Goal: Task Accomplishment & Management: Use online tool/utility

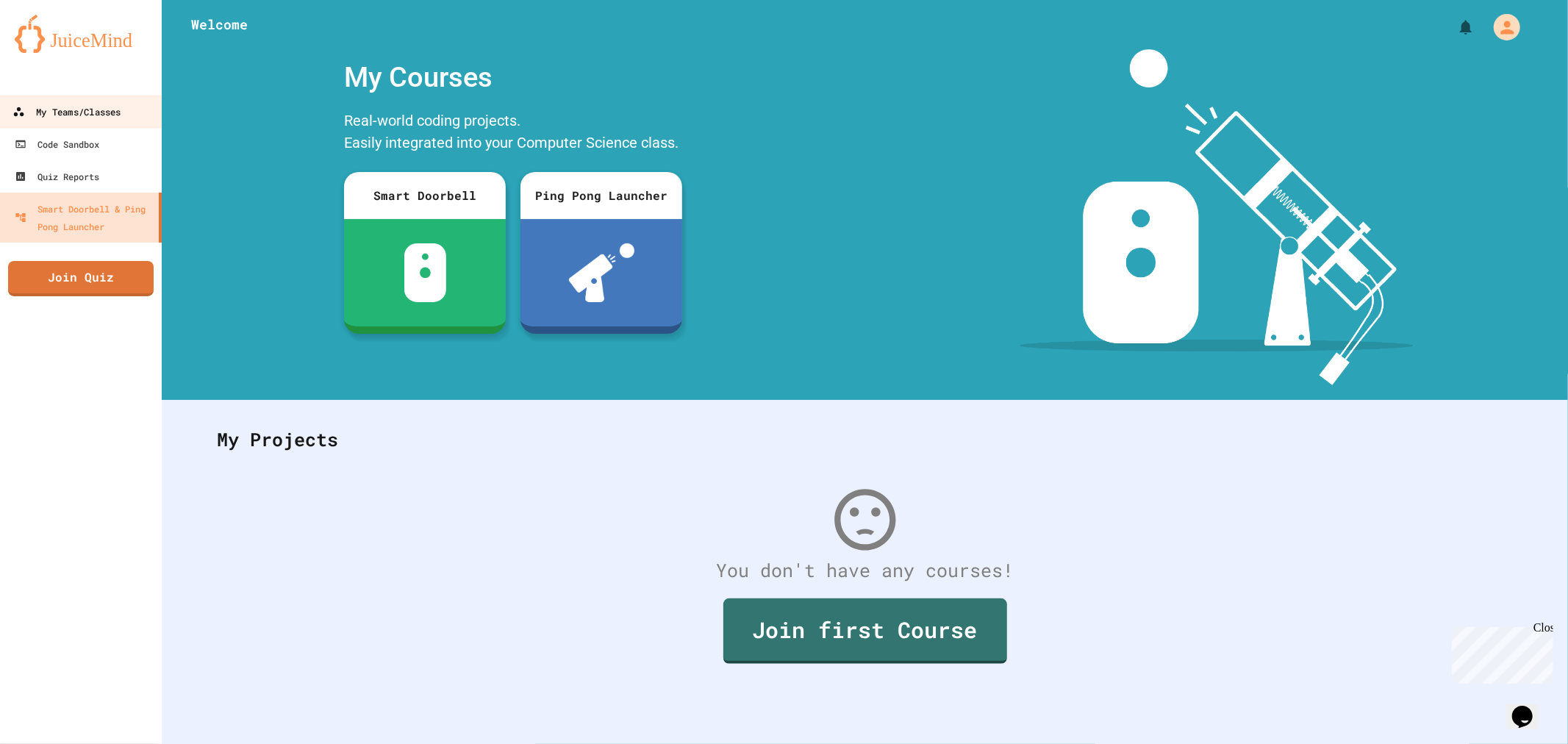
click at [70, 111] on div "My Teams/Classes" at bounding box center [66, 112] width 108 height 19
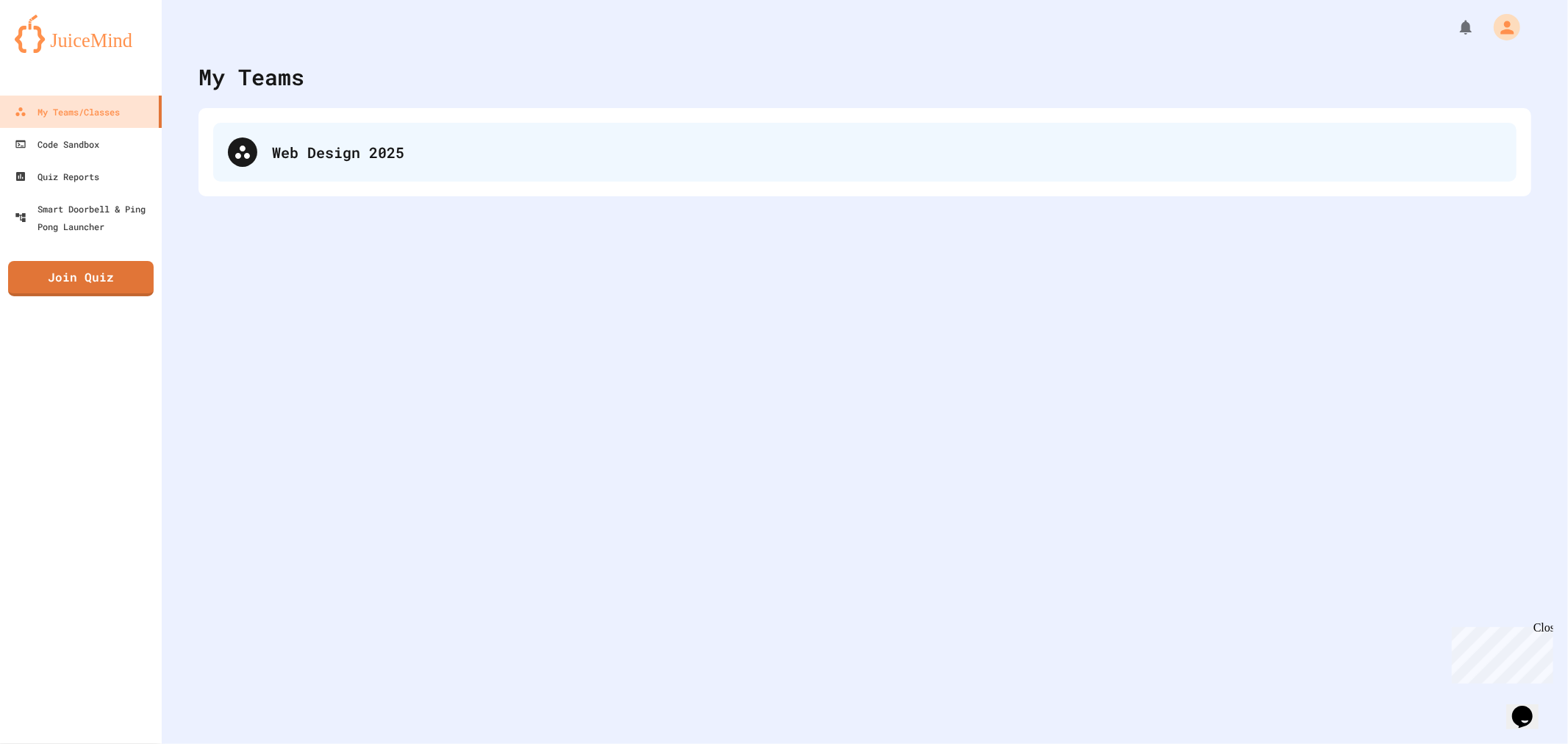
click at [420, 149] on div "Web Design 2025" at bounding box center [887, 152] width 1230 height 22
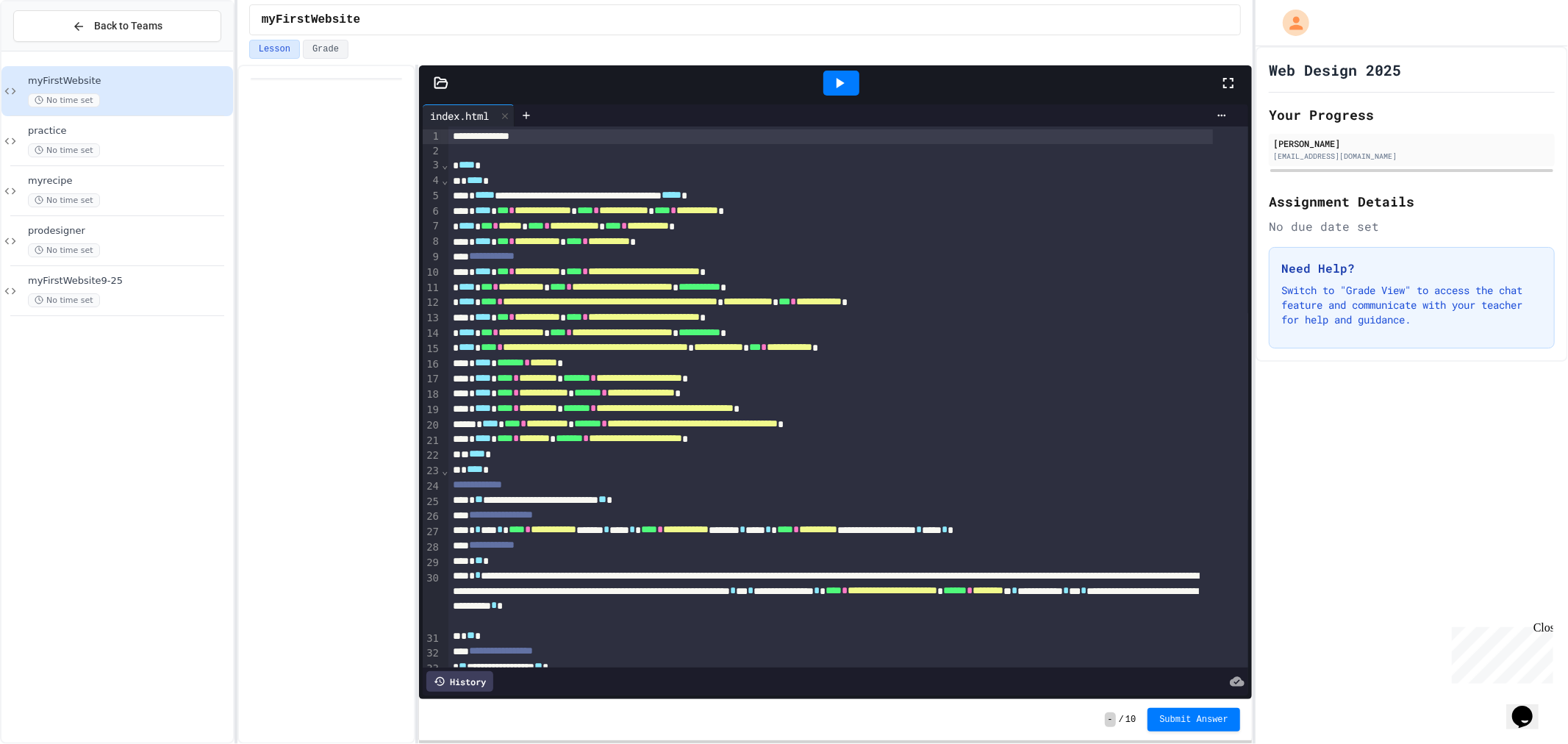
click at [833, 83] on icon at bounding box center [840, 83] width 18 height 18
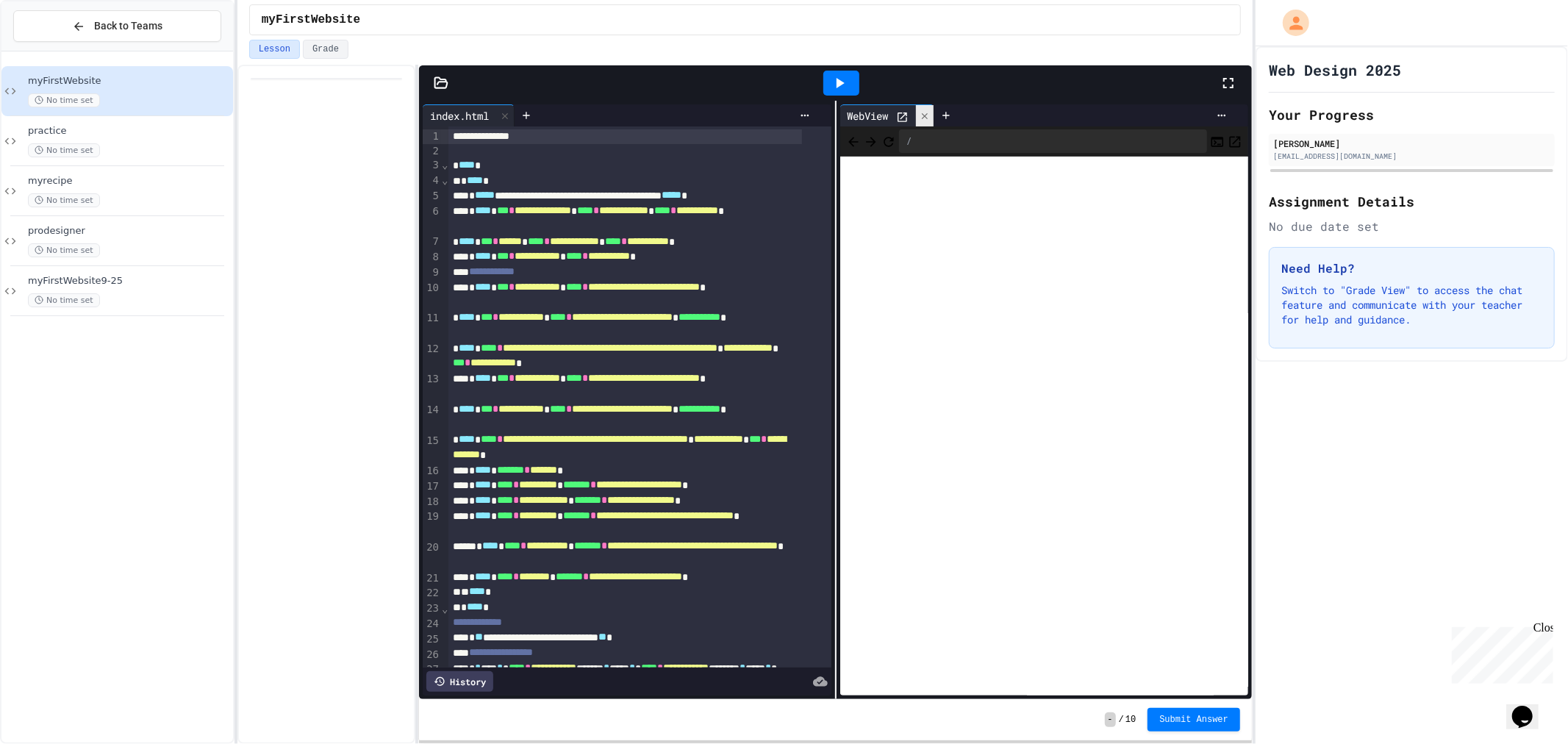
click at [919, 119] on icon at bounding box center [924, 116] width 10 height 10
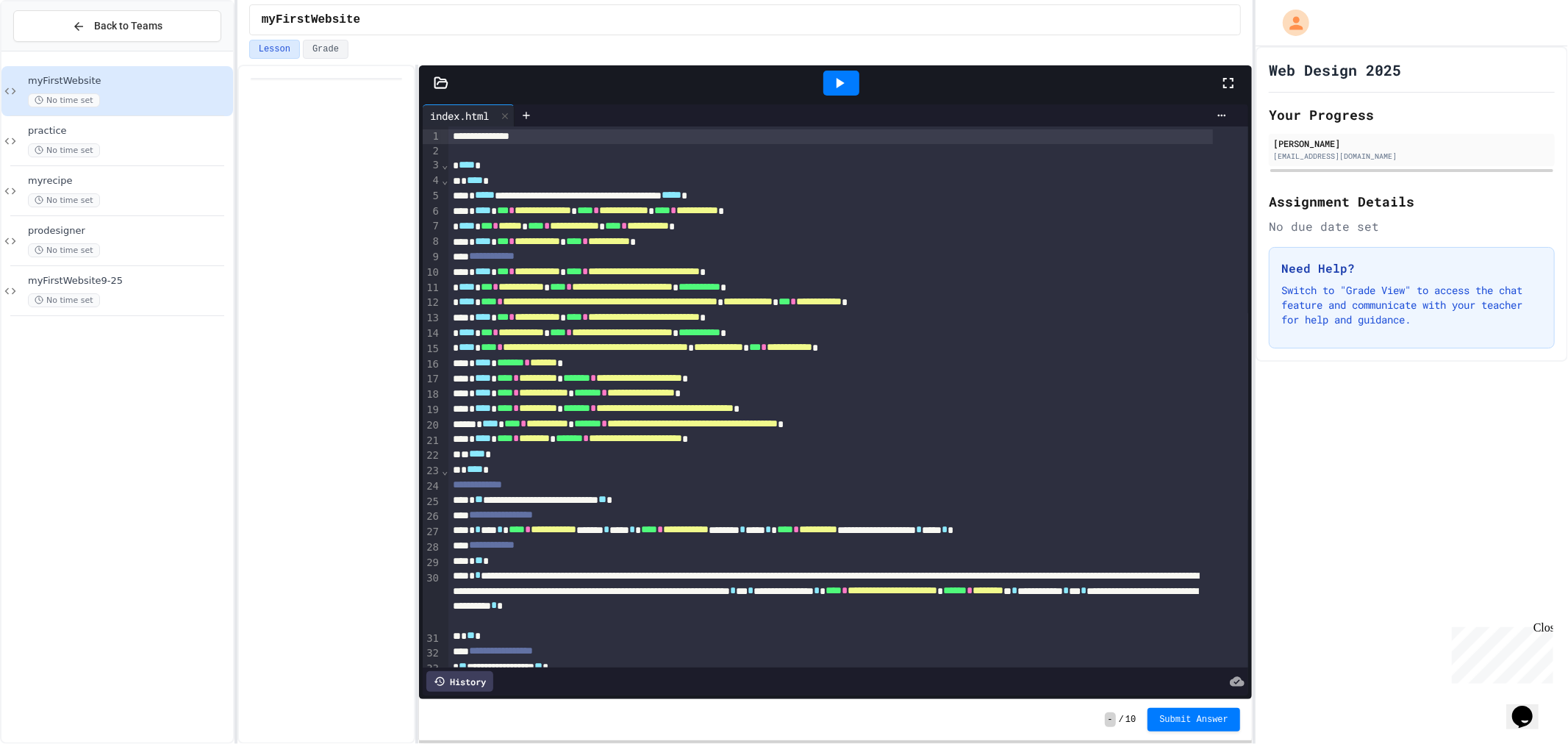
click at [843, 86] on icon at bounding box center [840, 83] width 18 height 18
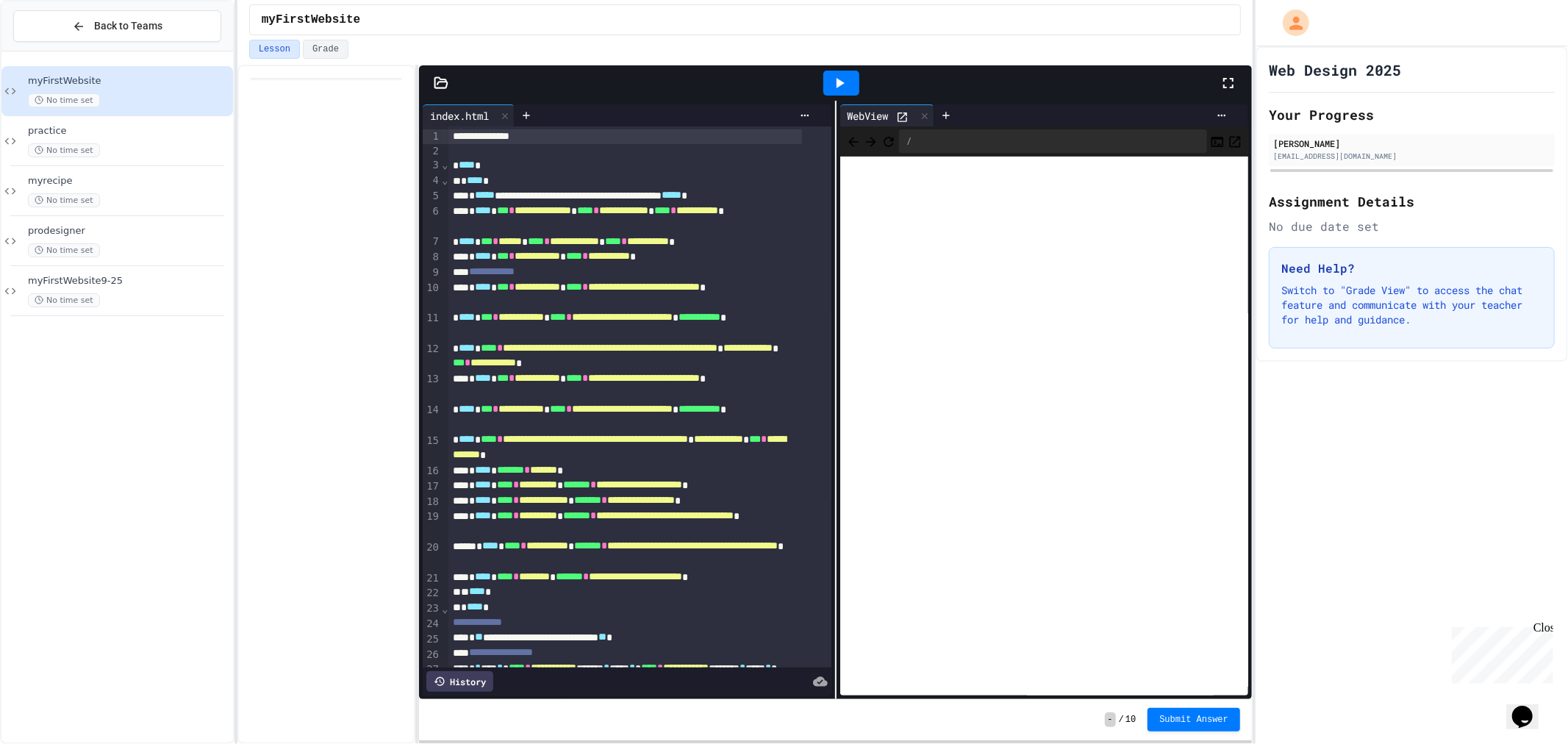
click at [903, 112] on icon at bounding box center [903, 117] width 13 height 13
click at [919, 112] on icon at bounding box center [924, 116] width 10 height 10
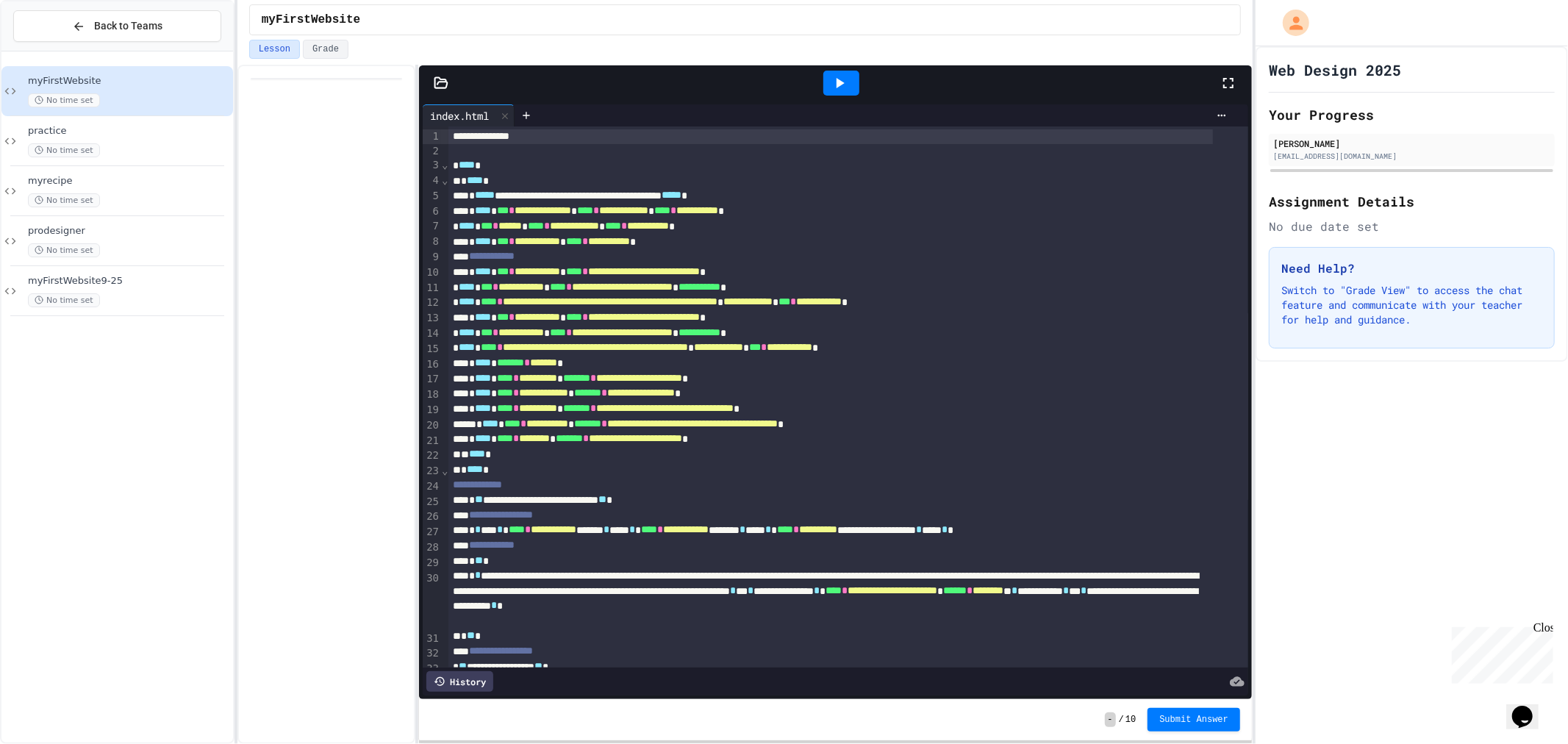
click at [439, 86] on icon at bounding box center [440, 82] width 15 height 15
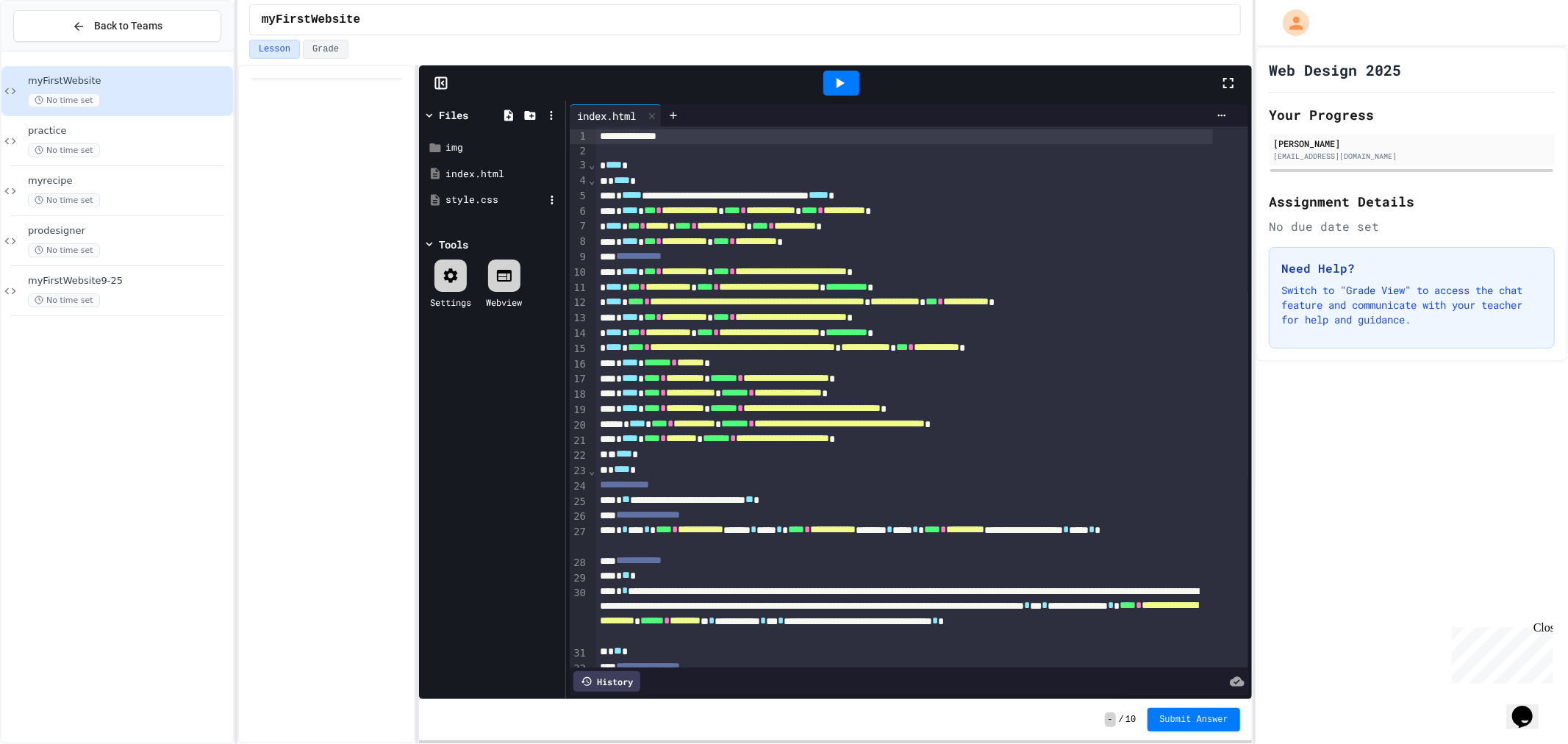
click at [493, 191] on div "style.css" at bounding box center [492, 199] width 139 height 27
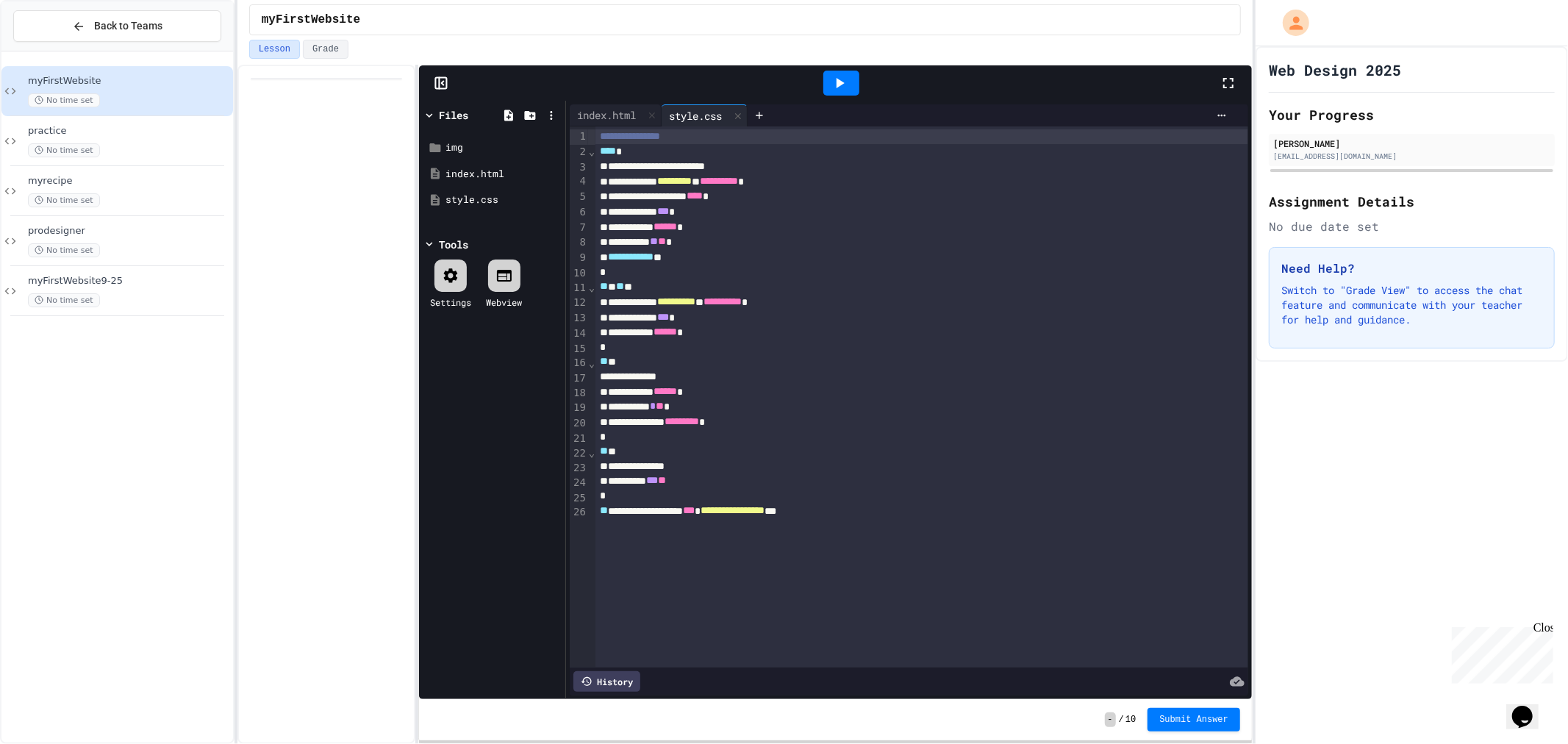
click at [1548, 625] on div "Close" at bounding box center [1542, 630] width 19 height 19
click at [620, 104] on div "index.html" at bounding box center [616, 115] width 92 height 22
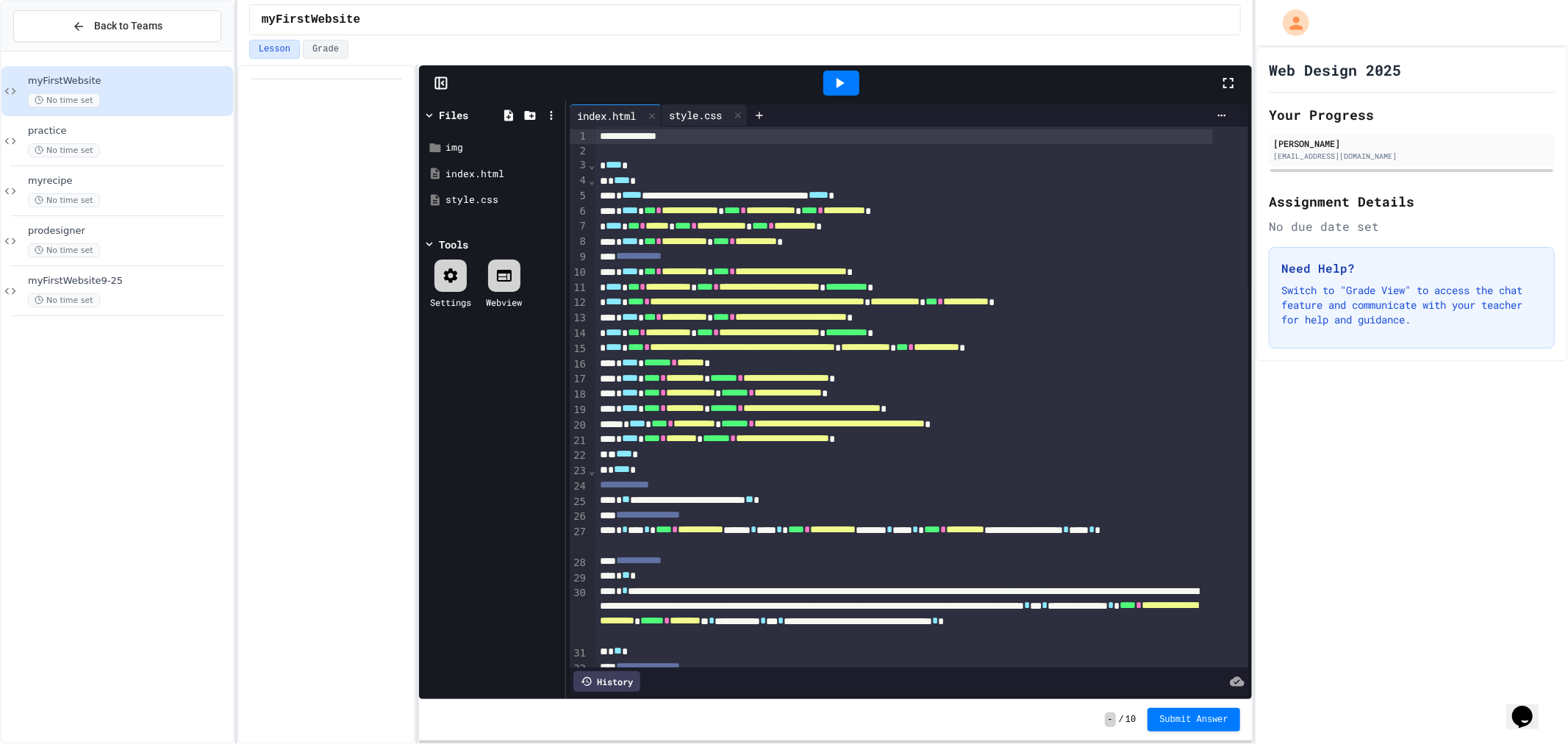
click at [685, 121] on div "style.css" at bounding box center [695, 115] width 67 height 16
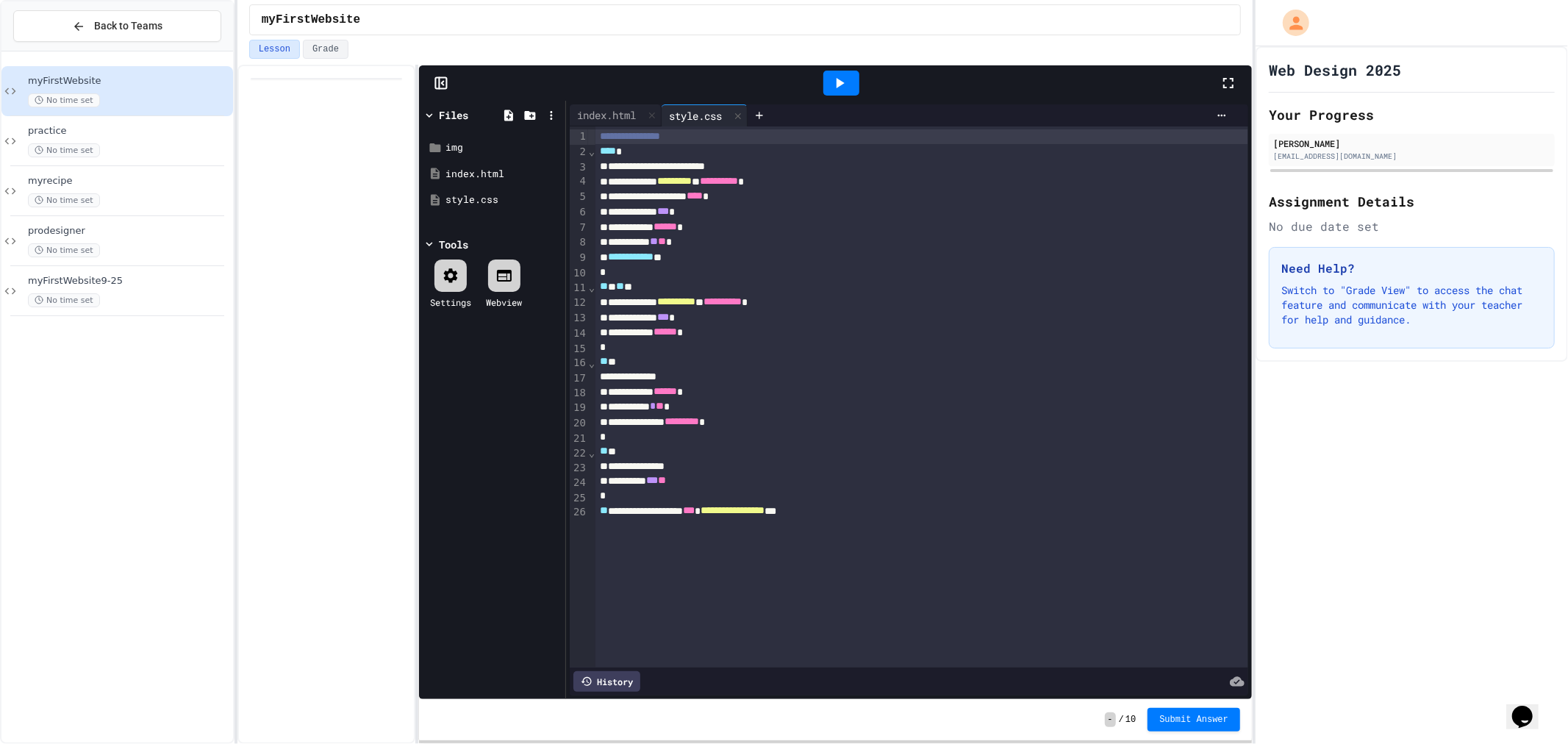
click at [962, 545] on div "**********" at bounding box center [921, 398] width 653 height 542
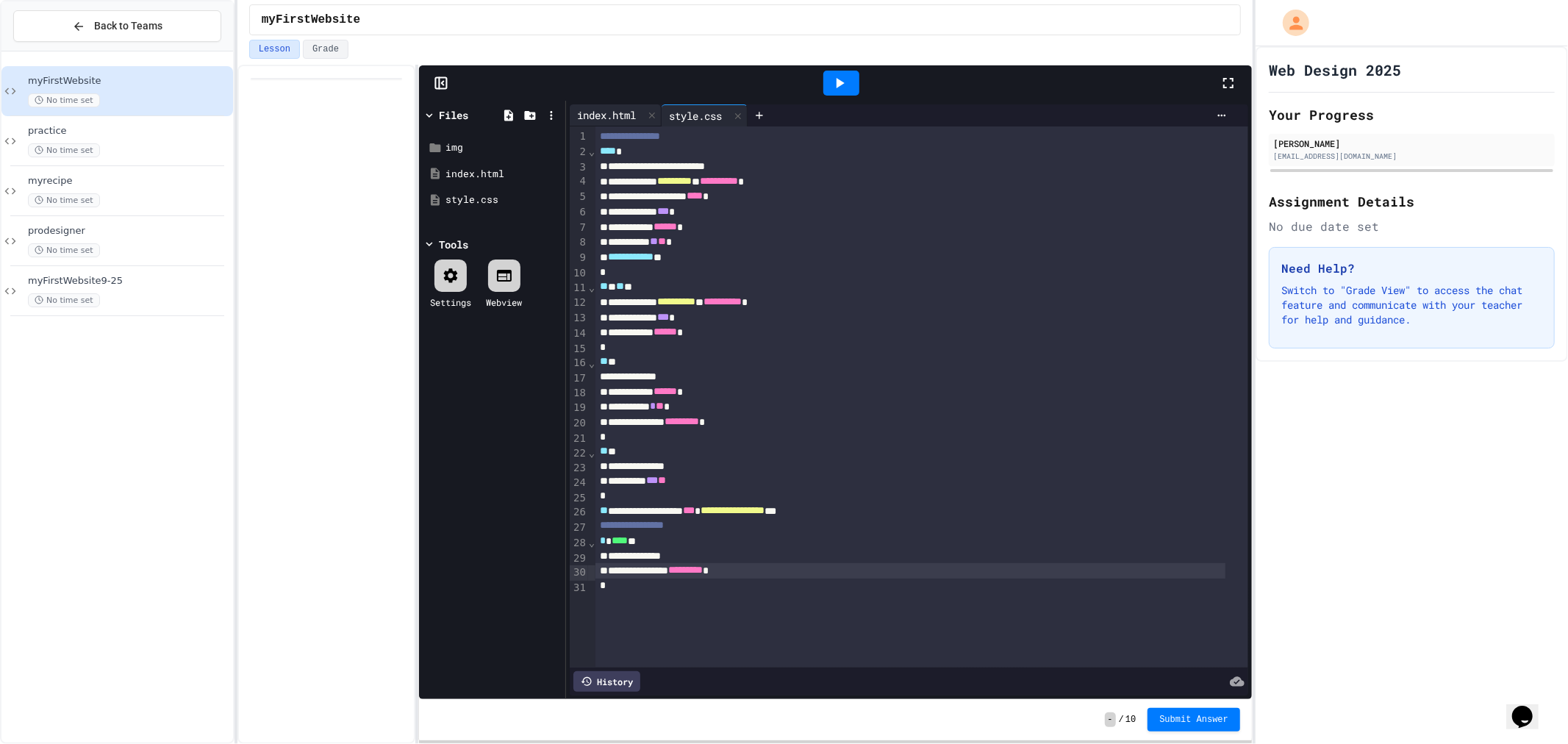
click at [607, 106] on div "index.html" at bounding box center [616, 115] width 92 height 22
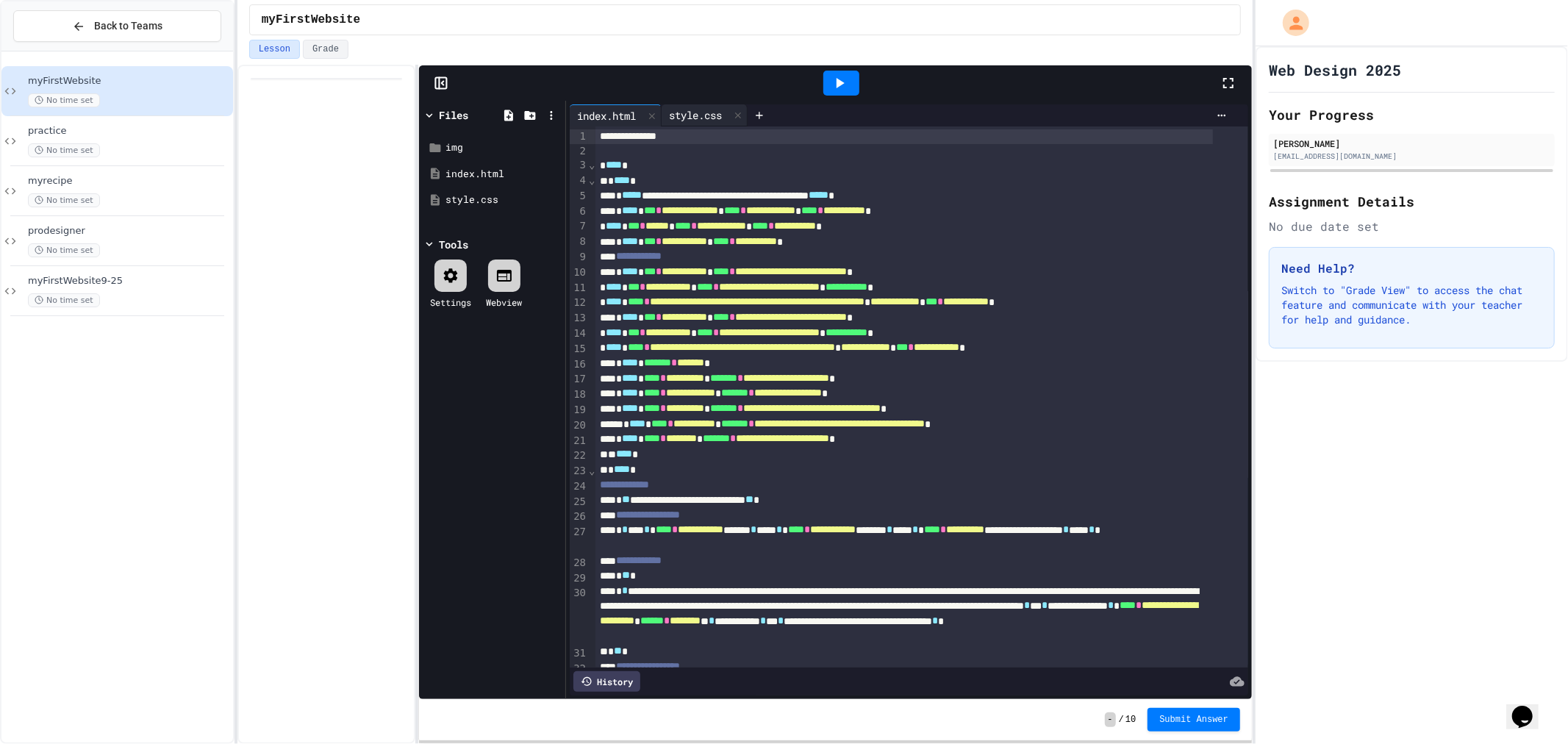
click at [700, 104] on div "style.css" at bounding box center [704, 115] width 86 height 22
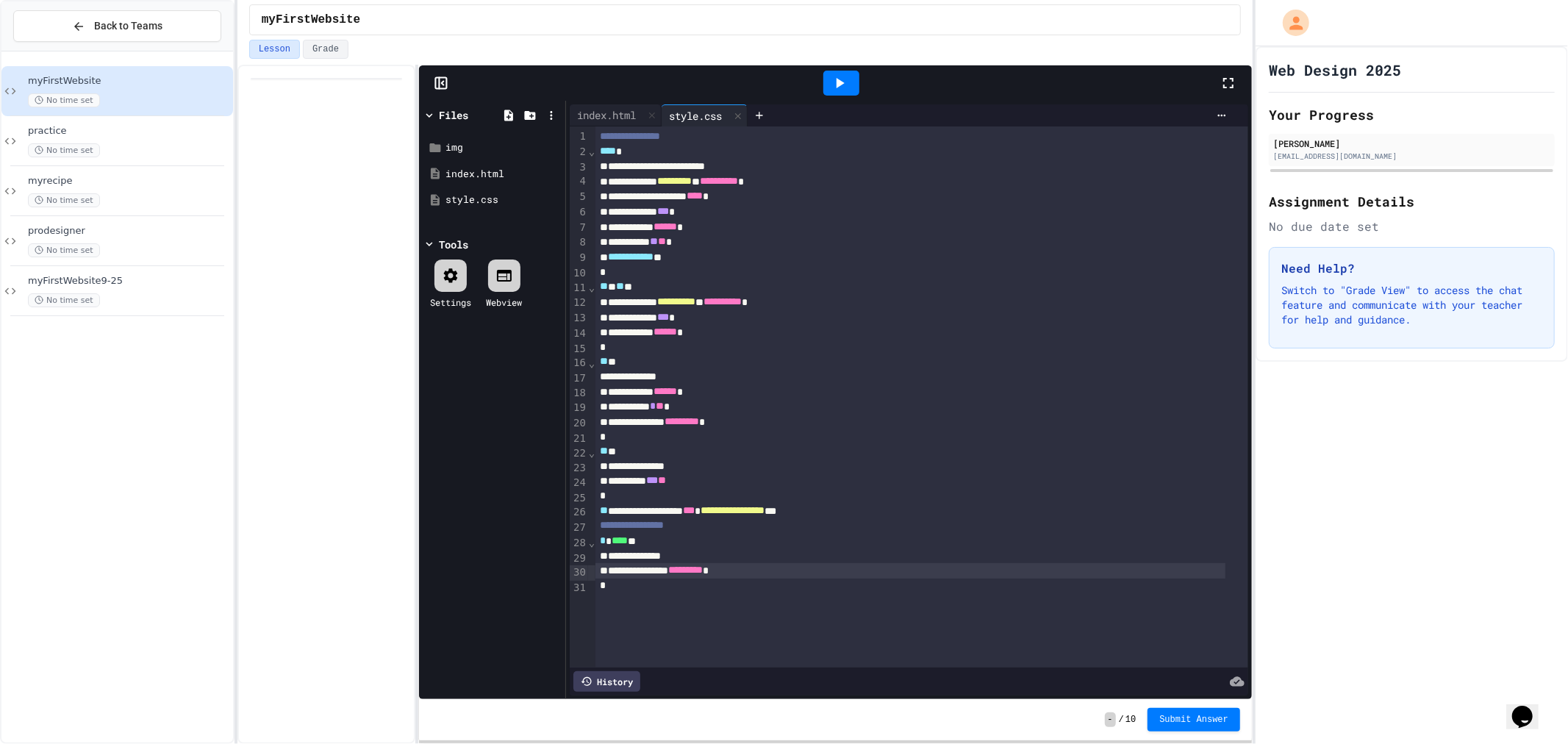
click at [846, 83] on icon at bounding box center [840, 83] width 18 height 18
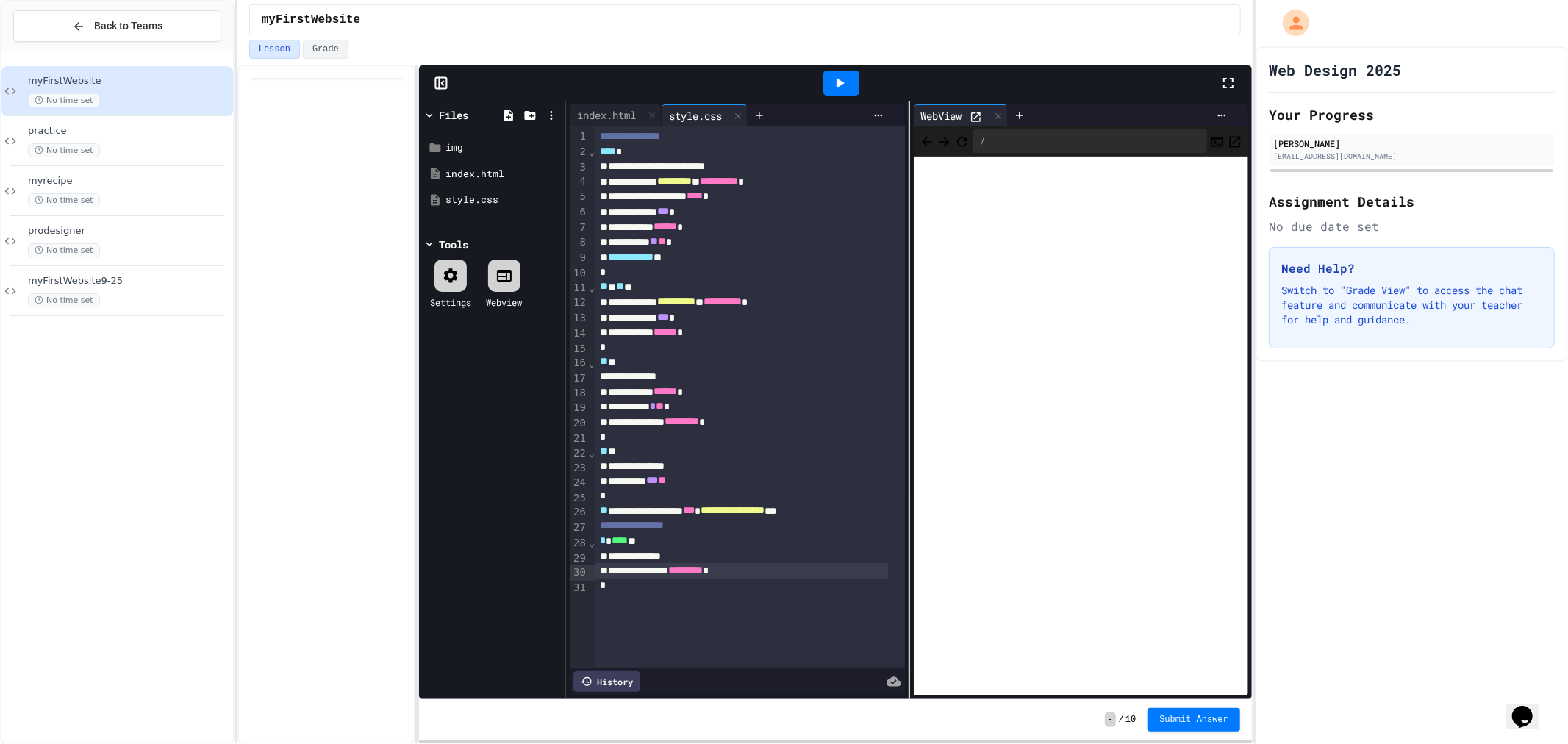
click at [971, 116] on icon at bounding box center [976, 117] width 13 height 13
click at [994, 113] on icon at bounding box center [999, 116] width 10 height 10
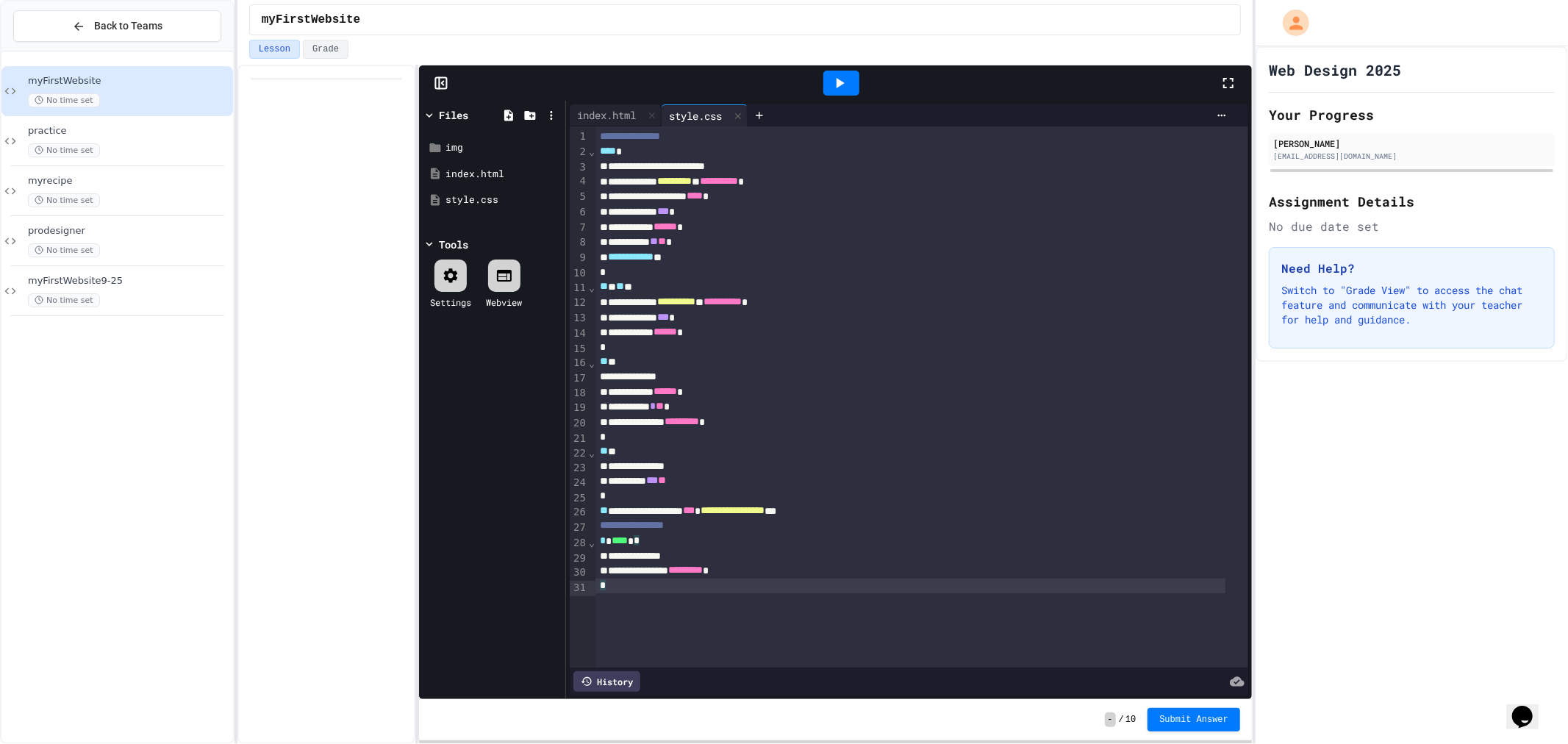
click at [697, 627] on div "**********" at bounding box center [921, 398] width 653 height 542
click at [699, 620] on div "**********" at bounding box center [921, 398] width 653 height 542
click at [843, 86] on icon at bounding box center [840, 83] width 18 height 18
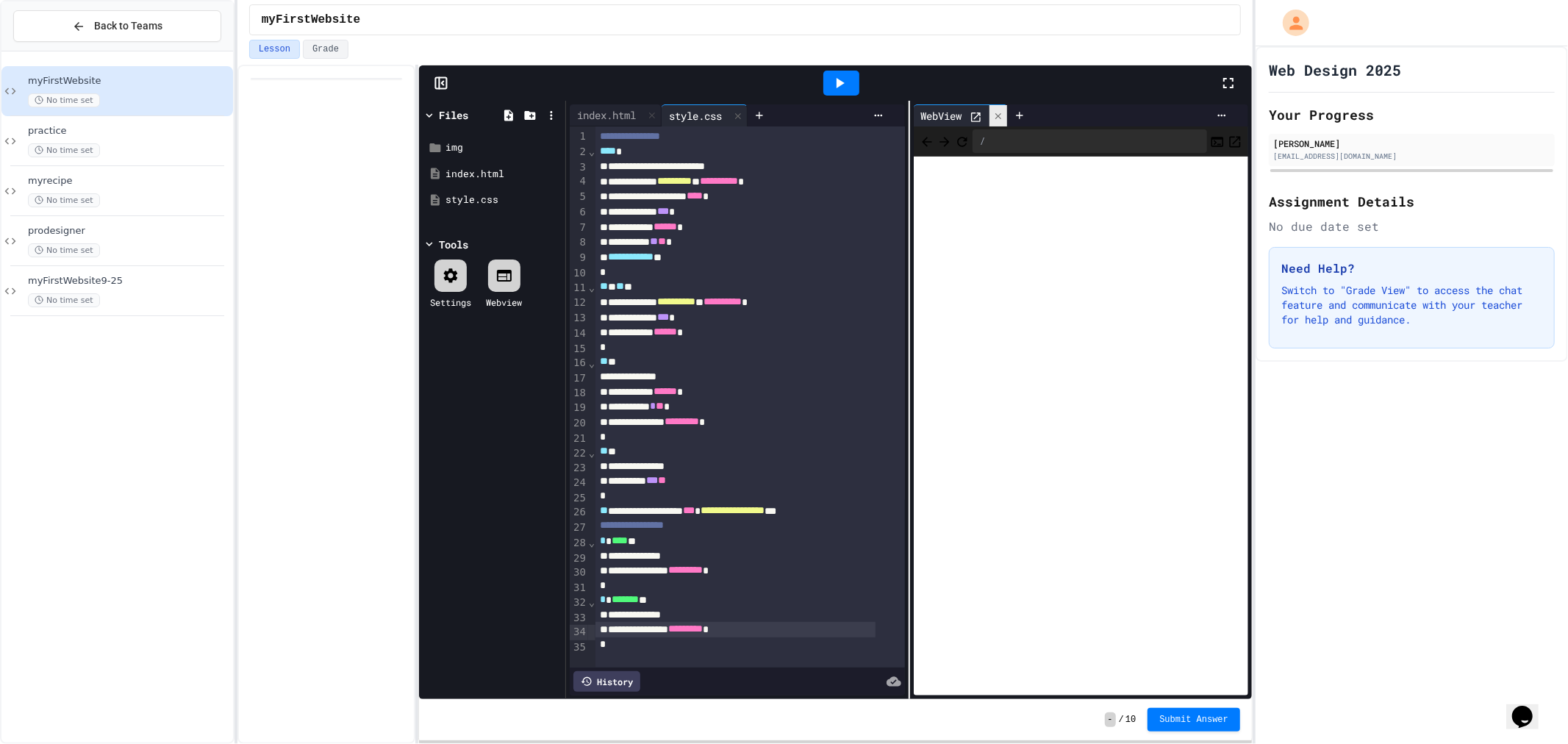
click at [994, 112] on icon at bounding box center [999, 116] width 10 height 10
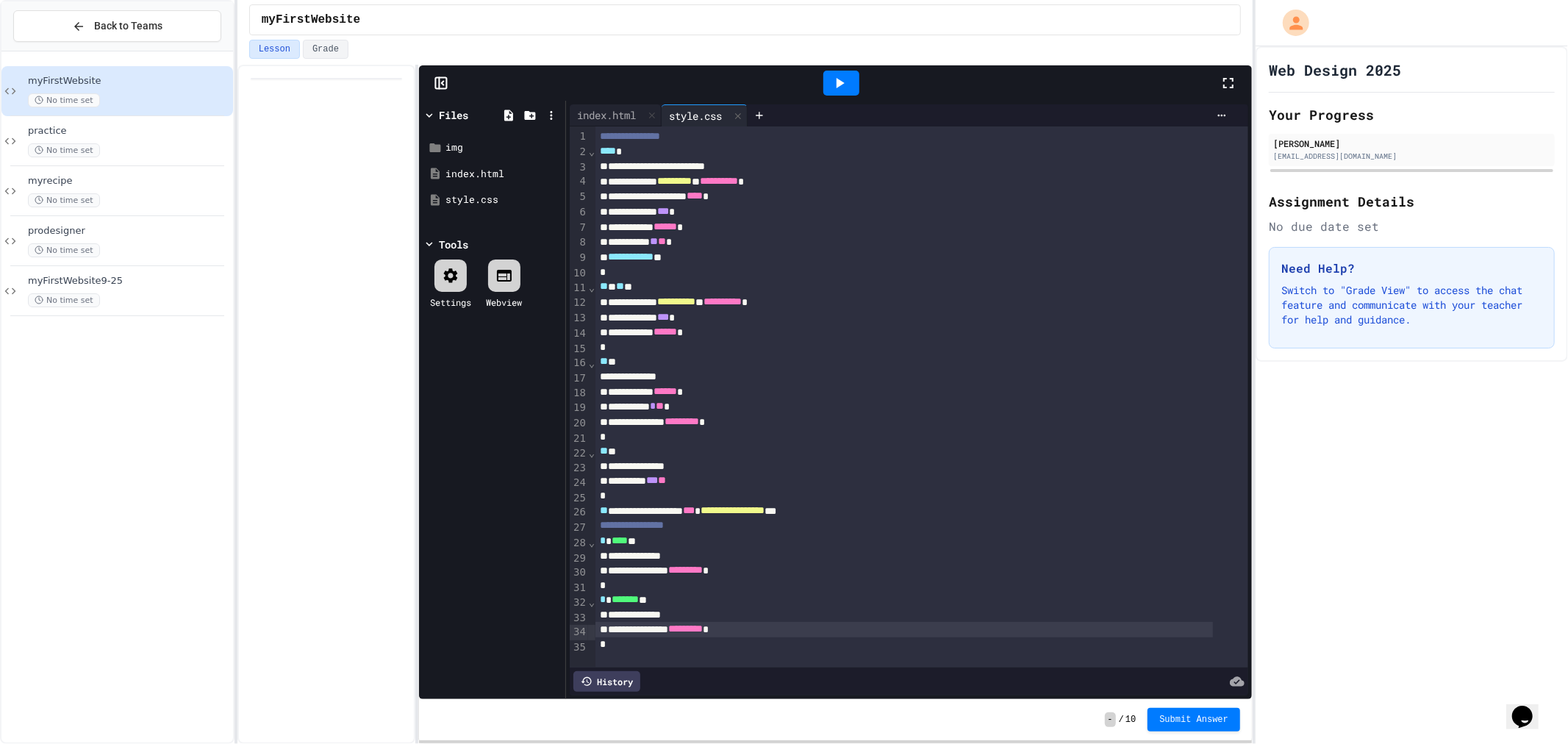
scroll to position [13, 0]
click at [834, 66] on div at bounding box center [841, 83] width 51 height 40
click at [831, 91] on icon at bounding box center [840, 83] width 18 height 18
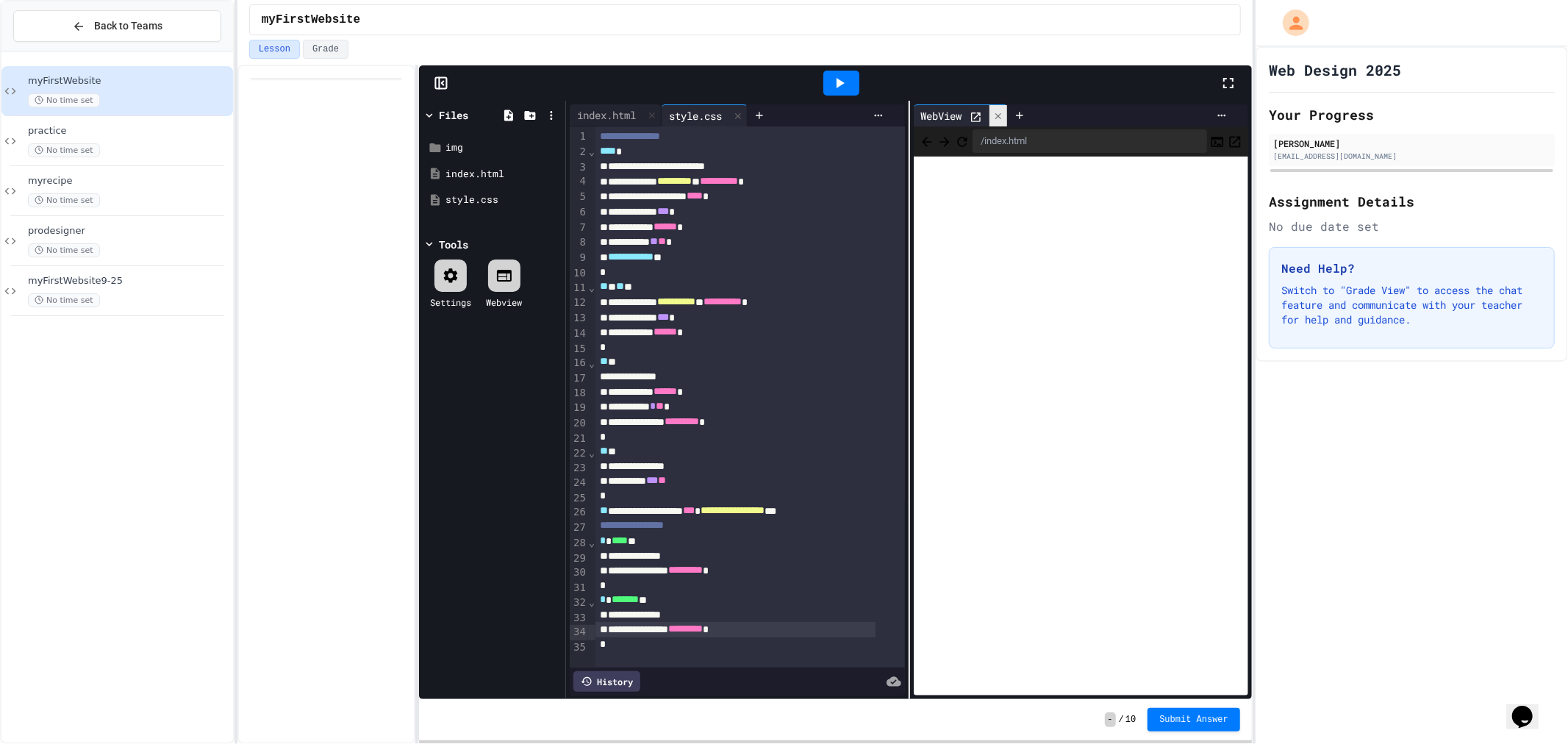
click at [994, 112] on icon at bounding box center [999, 116] width 10 height 10
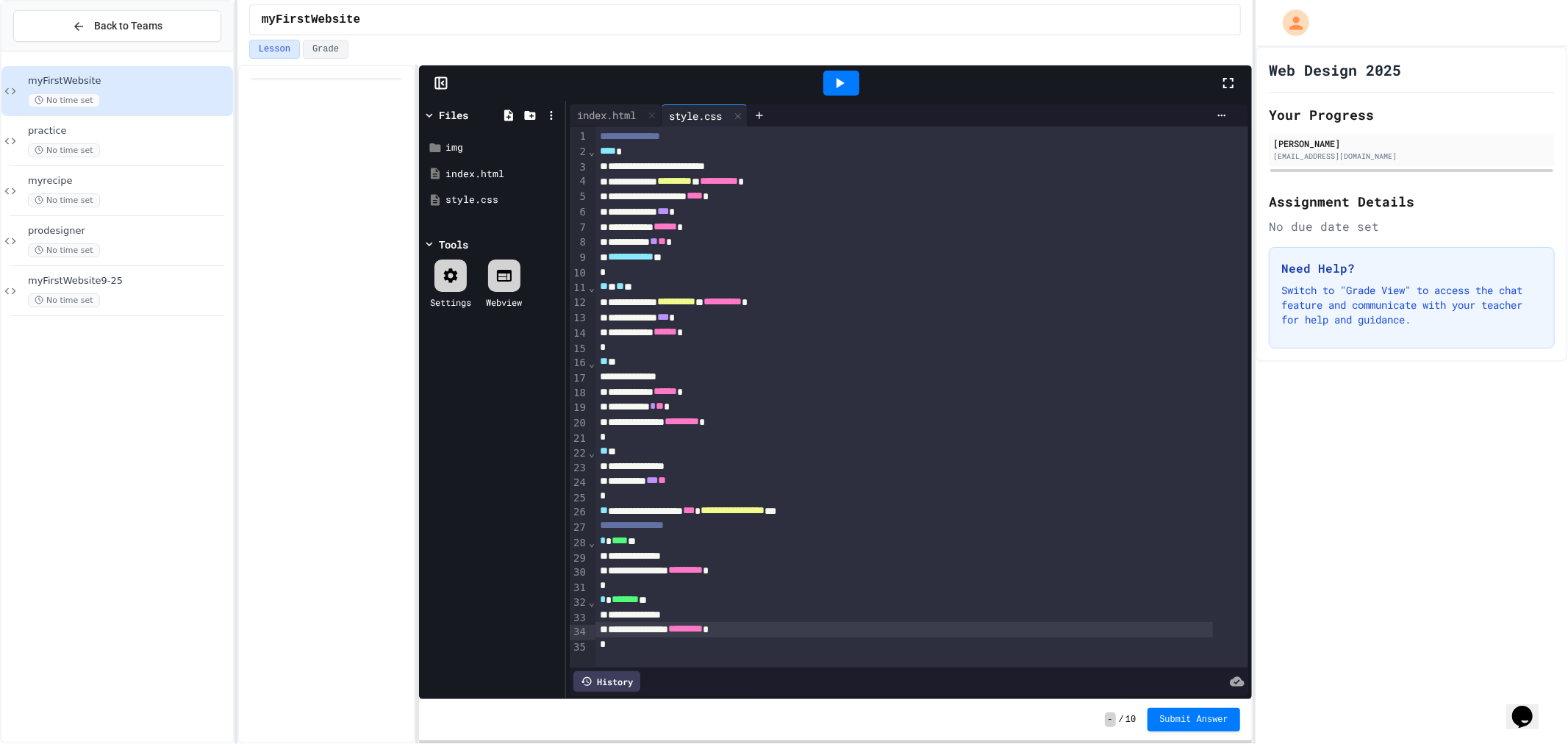
click at [896, 622] on div "**********" at bounding box center [904, 630] width 618 height 16
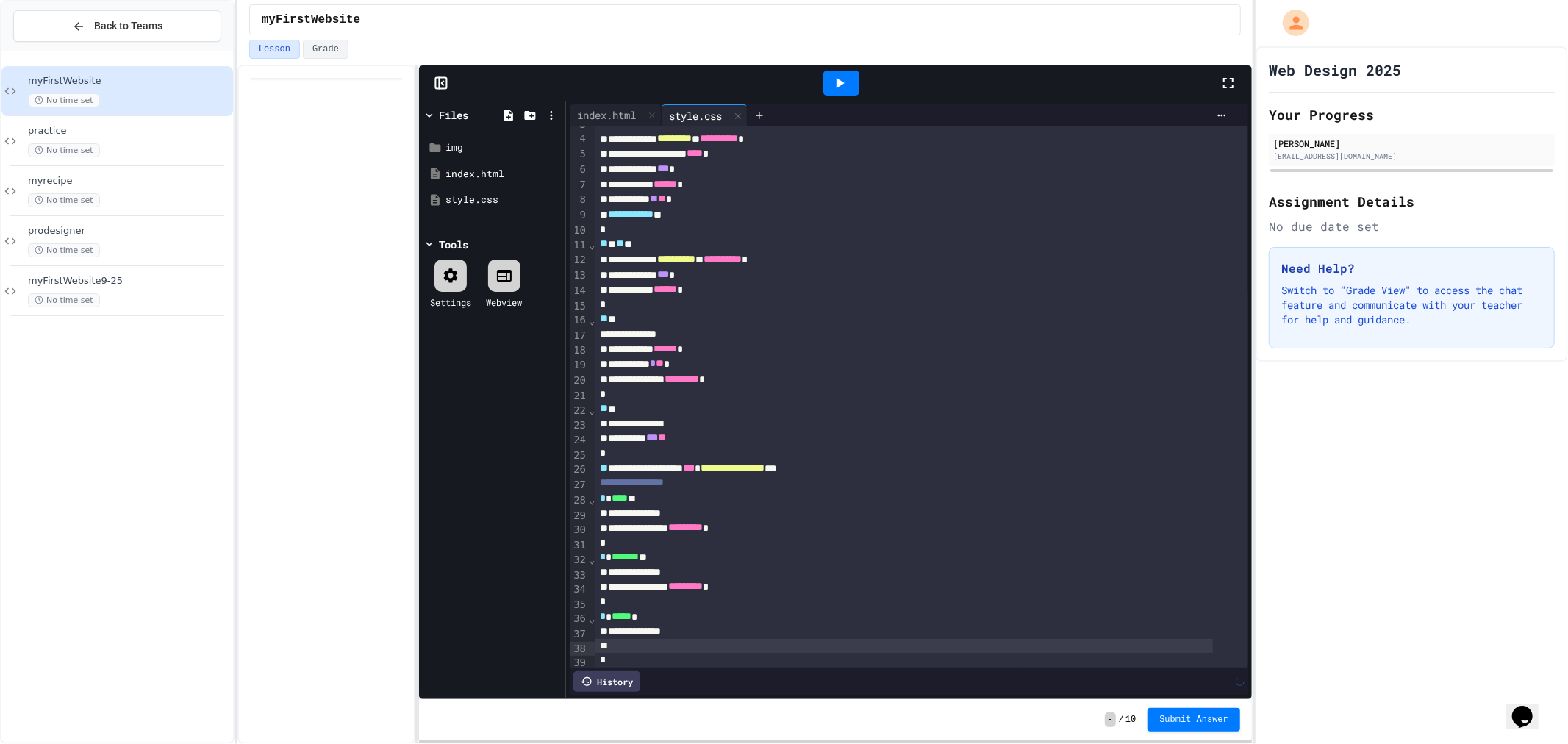
scroll to position [58, 0]
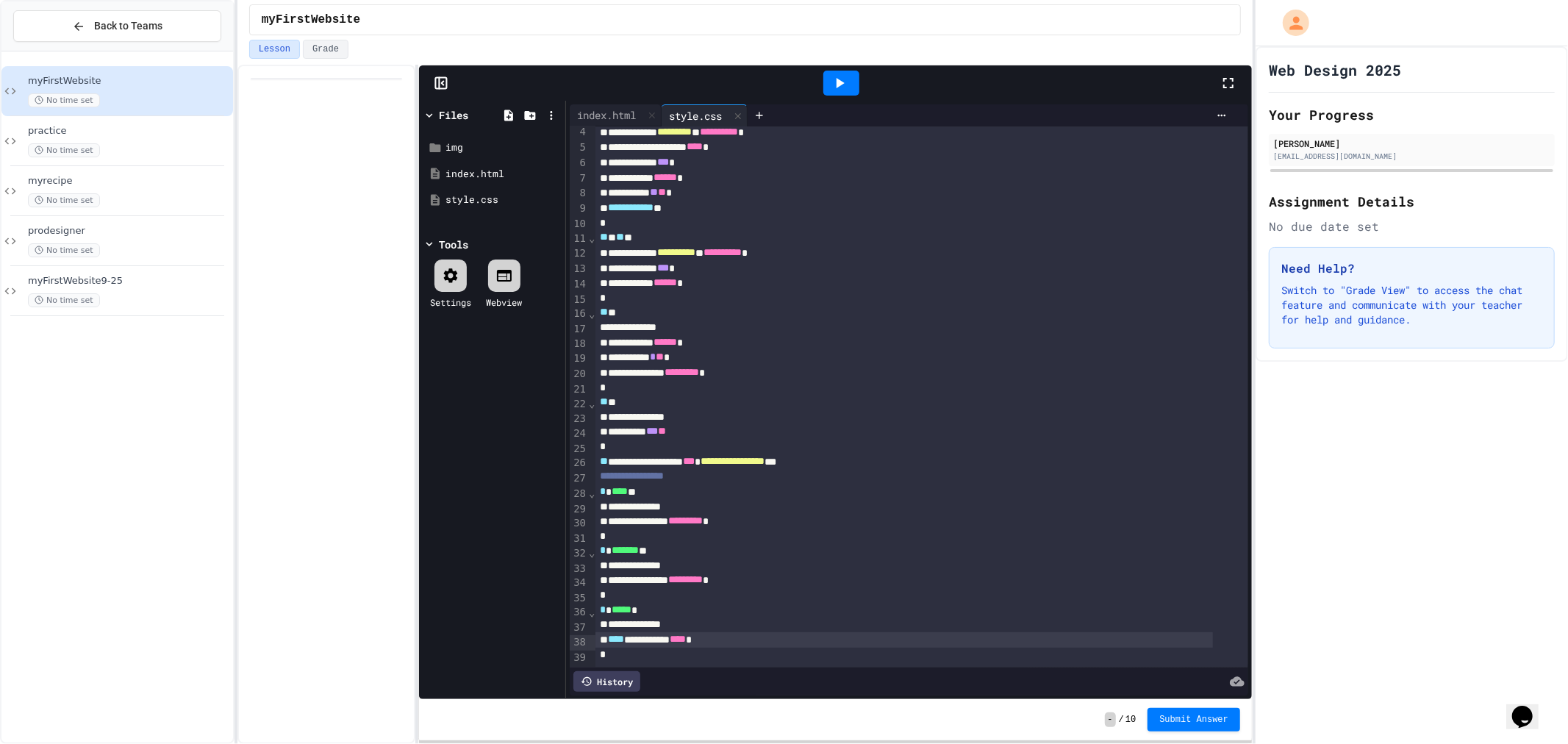
click at [825, 84] on div at bounding box center [841, 82] width 36 height 25
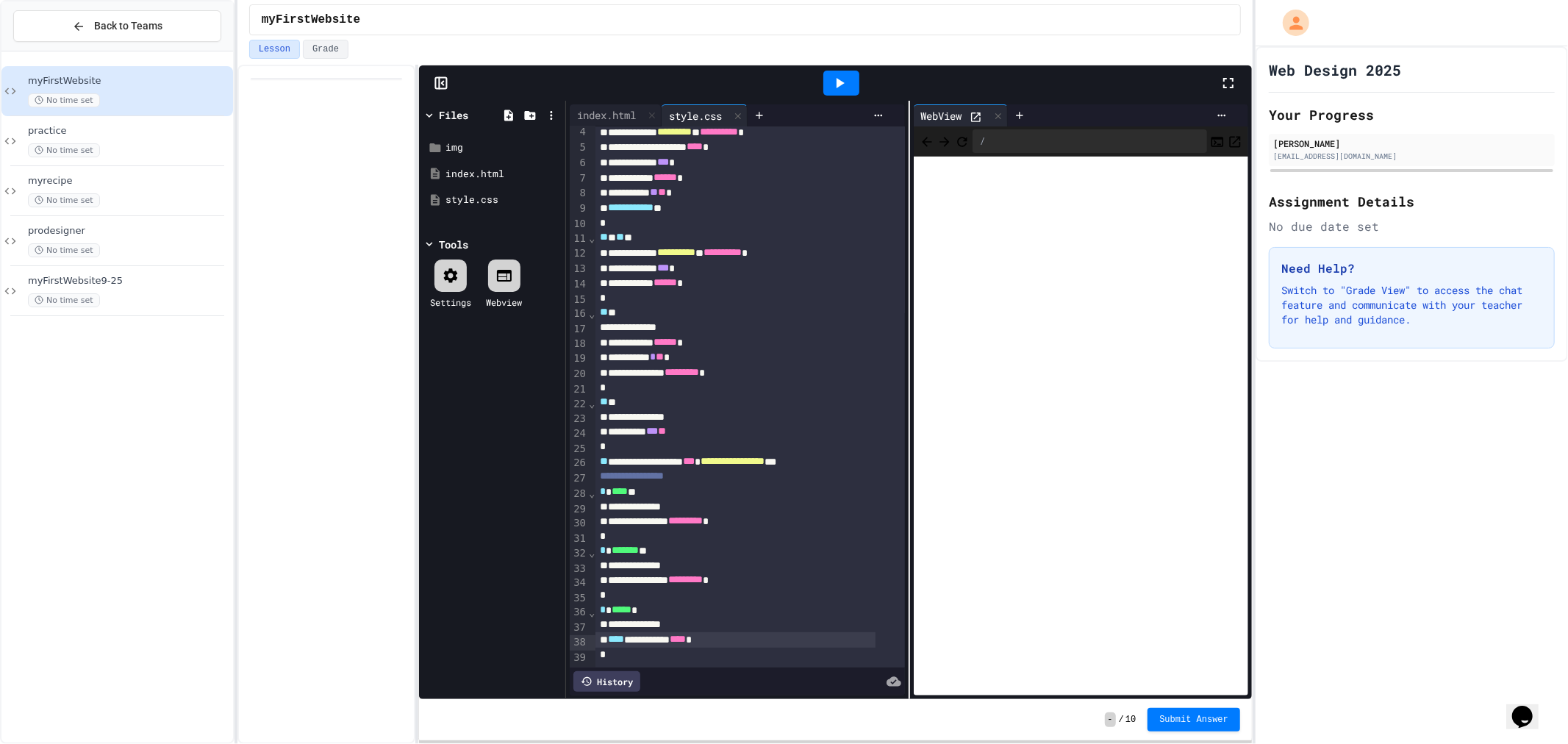
click at [974, 114] on icon at bounding box center [976, 117] width 10 height 10
click at [994, 114] on icon at bounding box center [999, 116] width 10 height 10
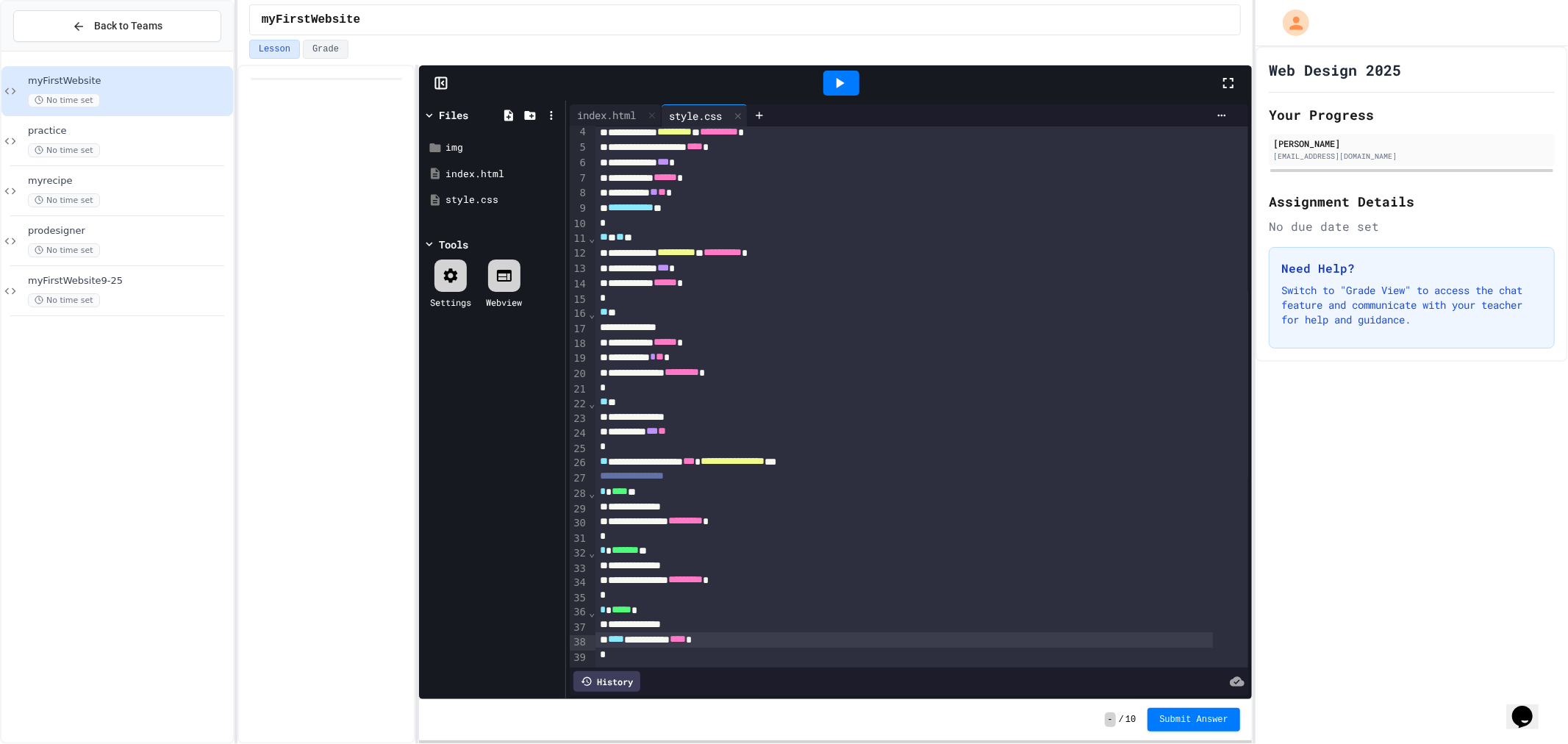
scroll to position [73, 0]
click at [839, 86] on icon at bounding box center [840, 83] width 18 height 18
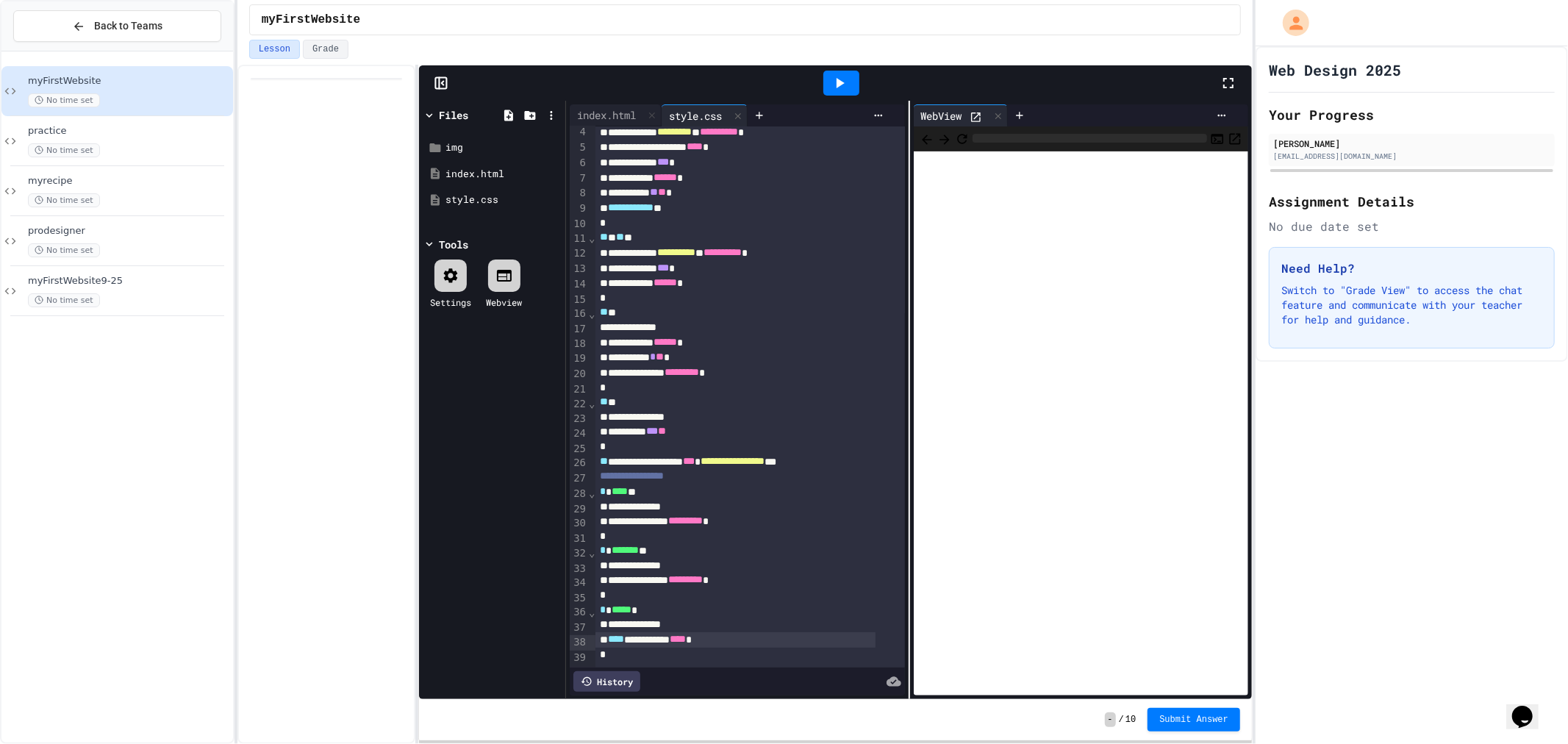
click at [970, 116] on icon at bounding box center [976, 117] width 13 height 13
click at [994, 114] on icon at bounding box center [999, 116] width 10 height 10
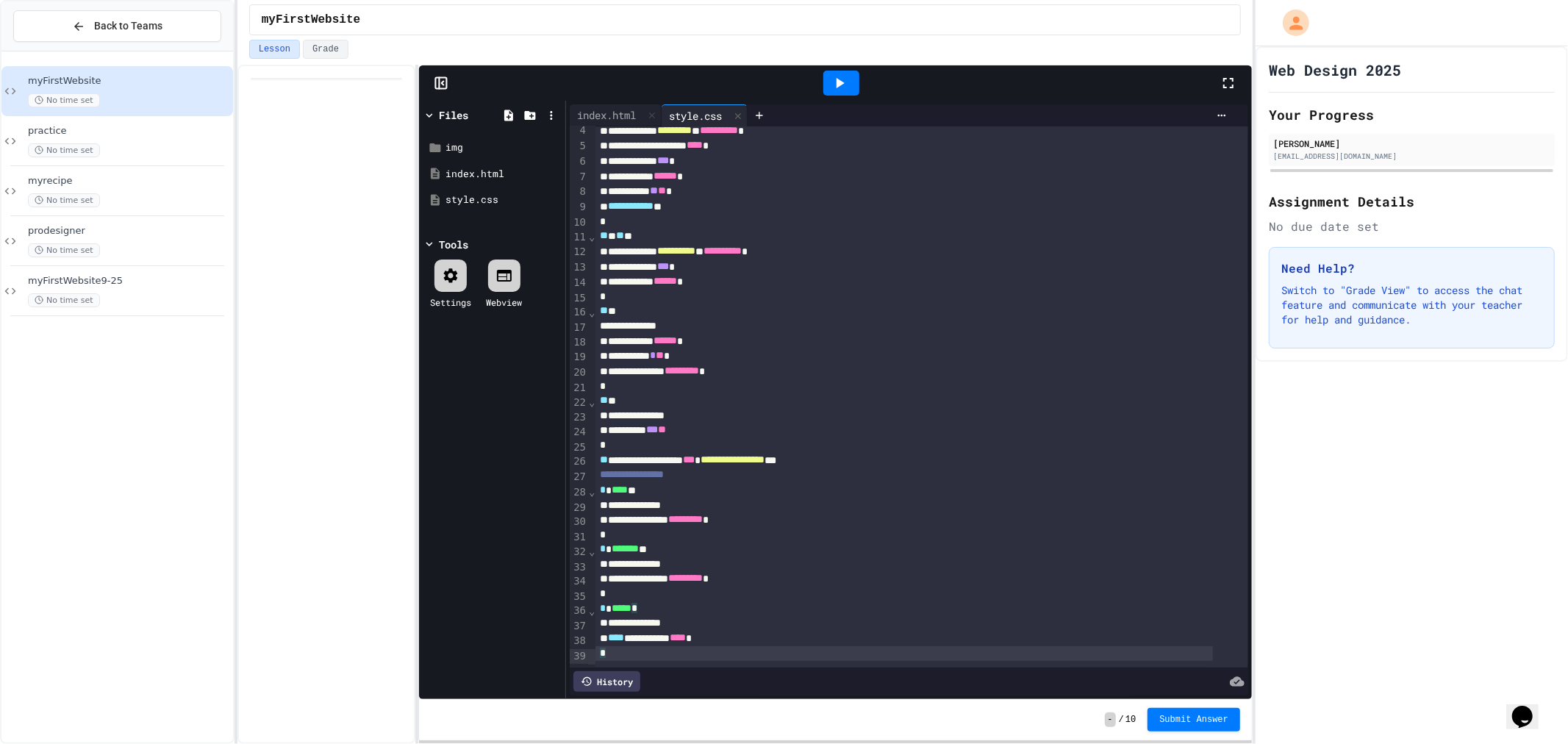
click at [729, 647] on div "*" at bounding box center [904, 655] width 618 height 16
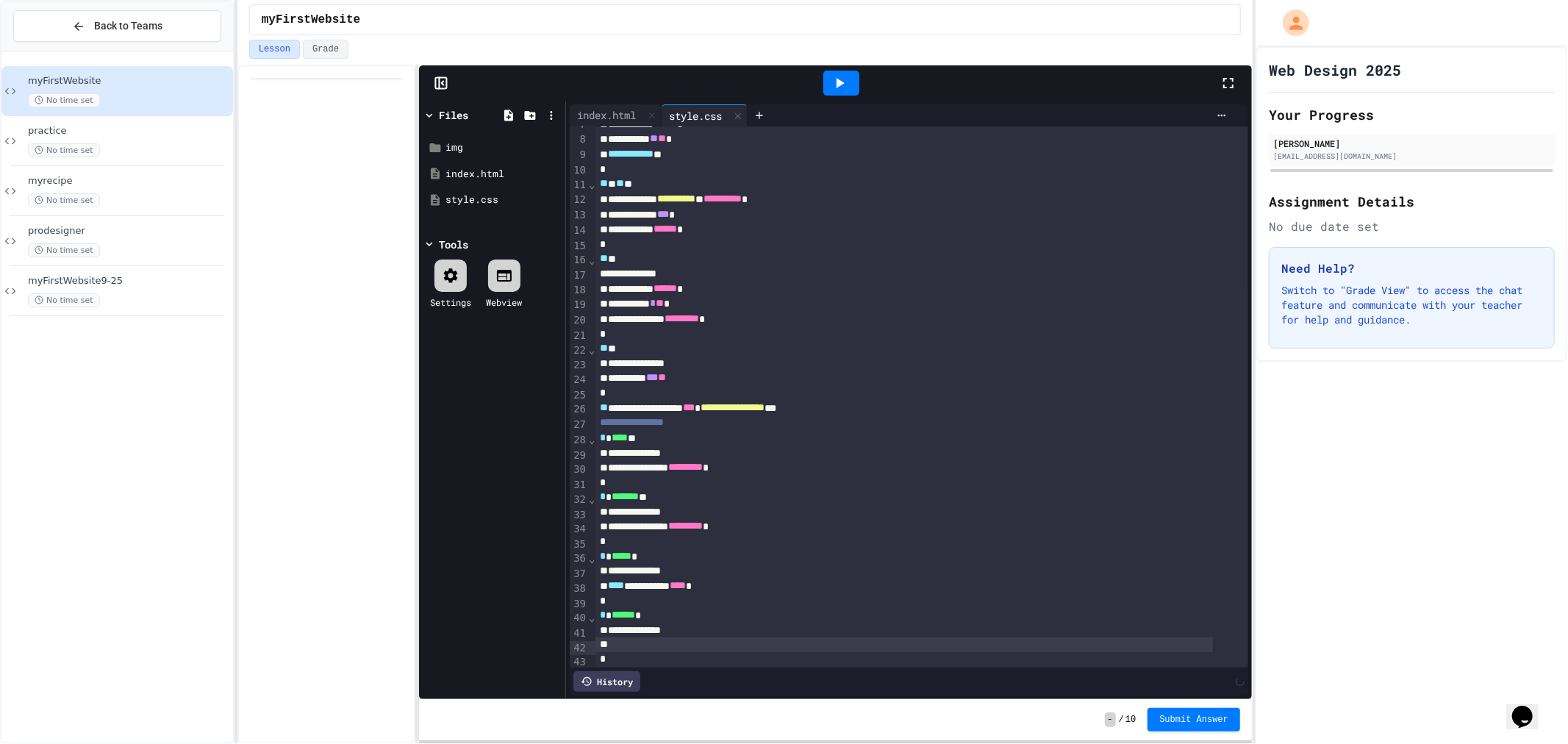
scroll to position [118, 0]
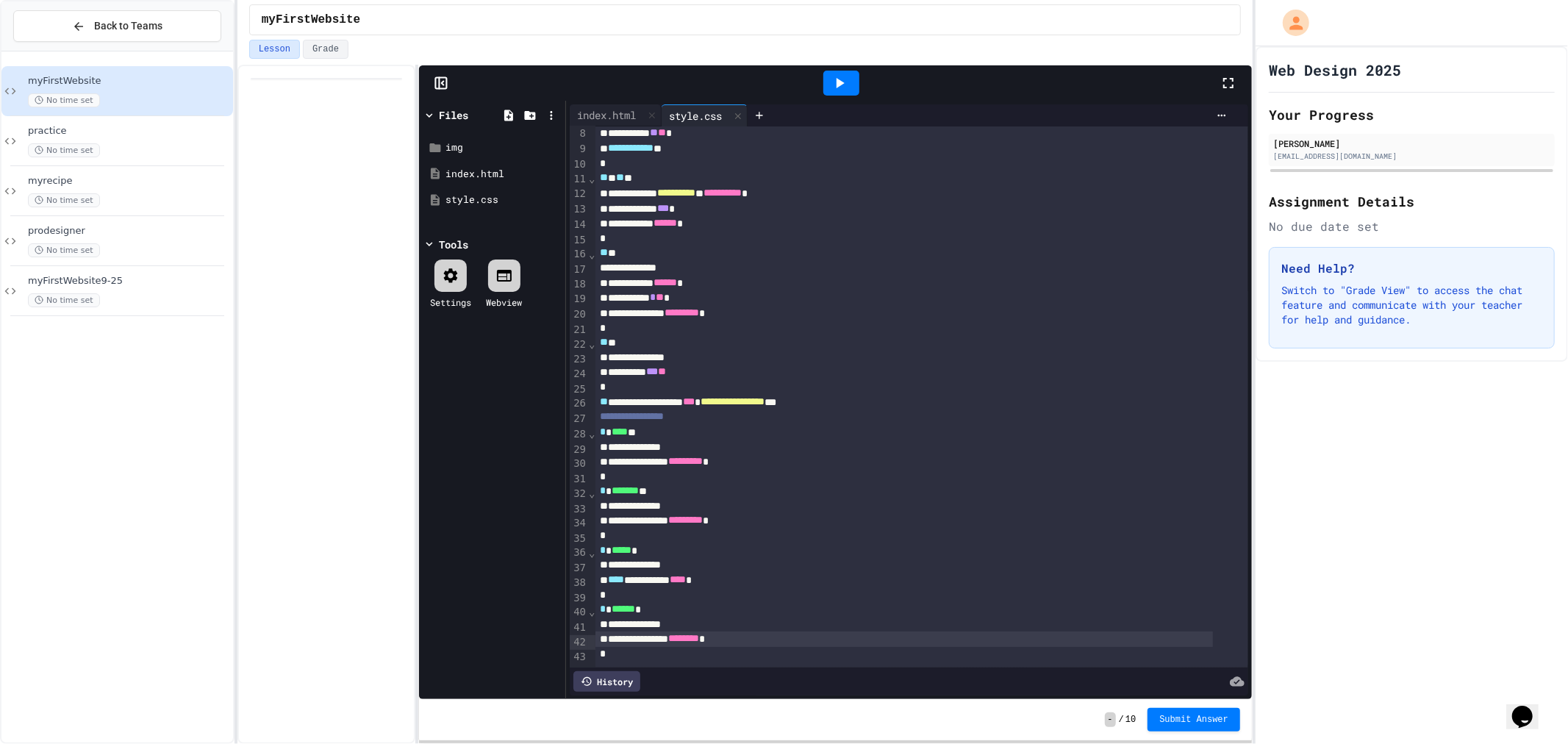
click at [638, 575] on div "**********" at bounding box center [904, 581] width 618 height 16
click at [388, 601] on div at bounding box center [325, 404] width 178 height 680
click at [831, 78] on icon at bounding box center [840, 83] width 18 height 18
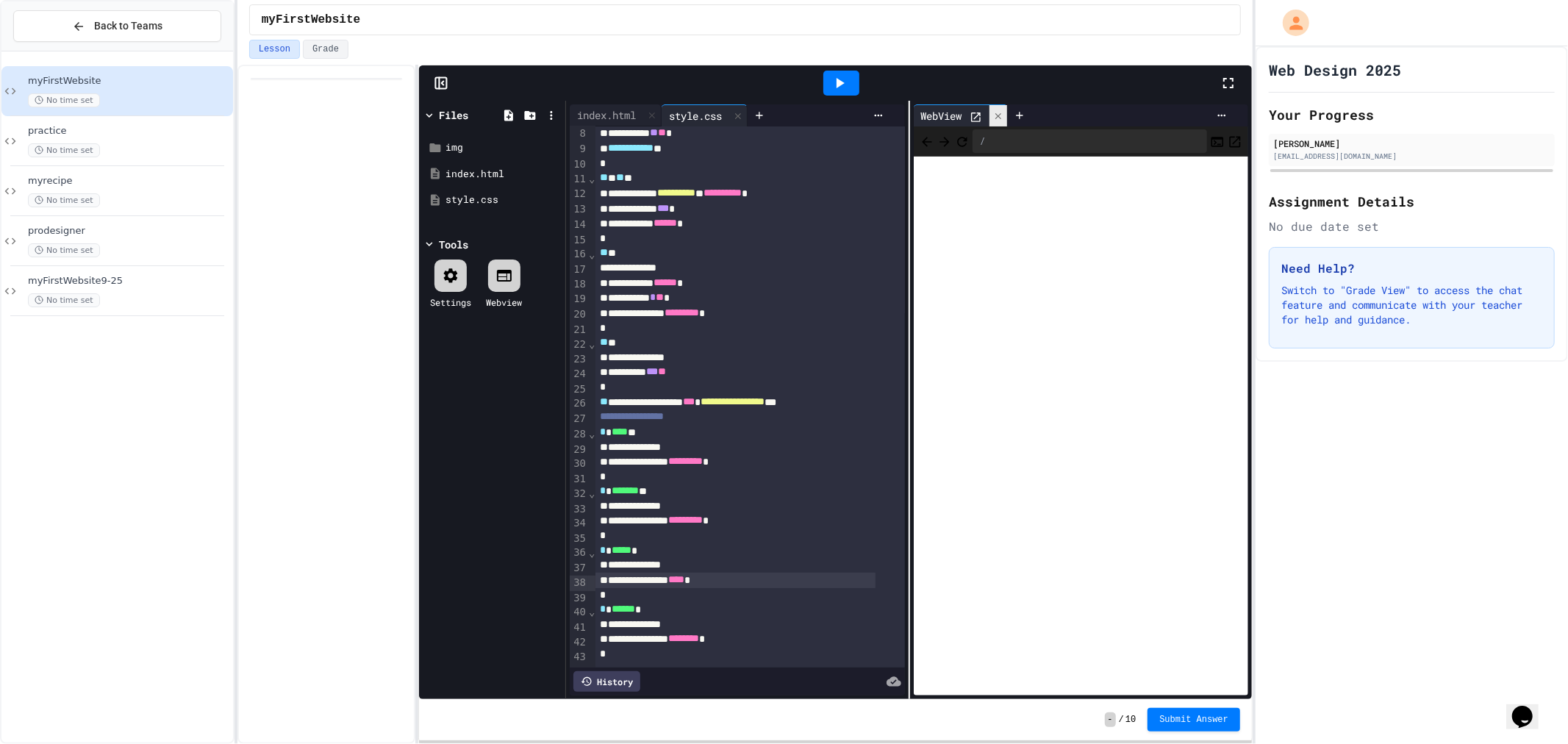
click at [999, 113] on icon at bounding box center [999, 116] width 10 height 10
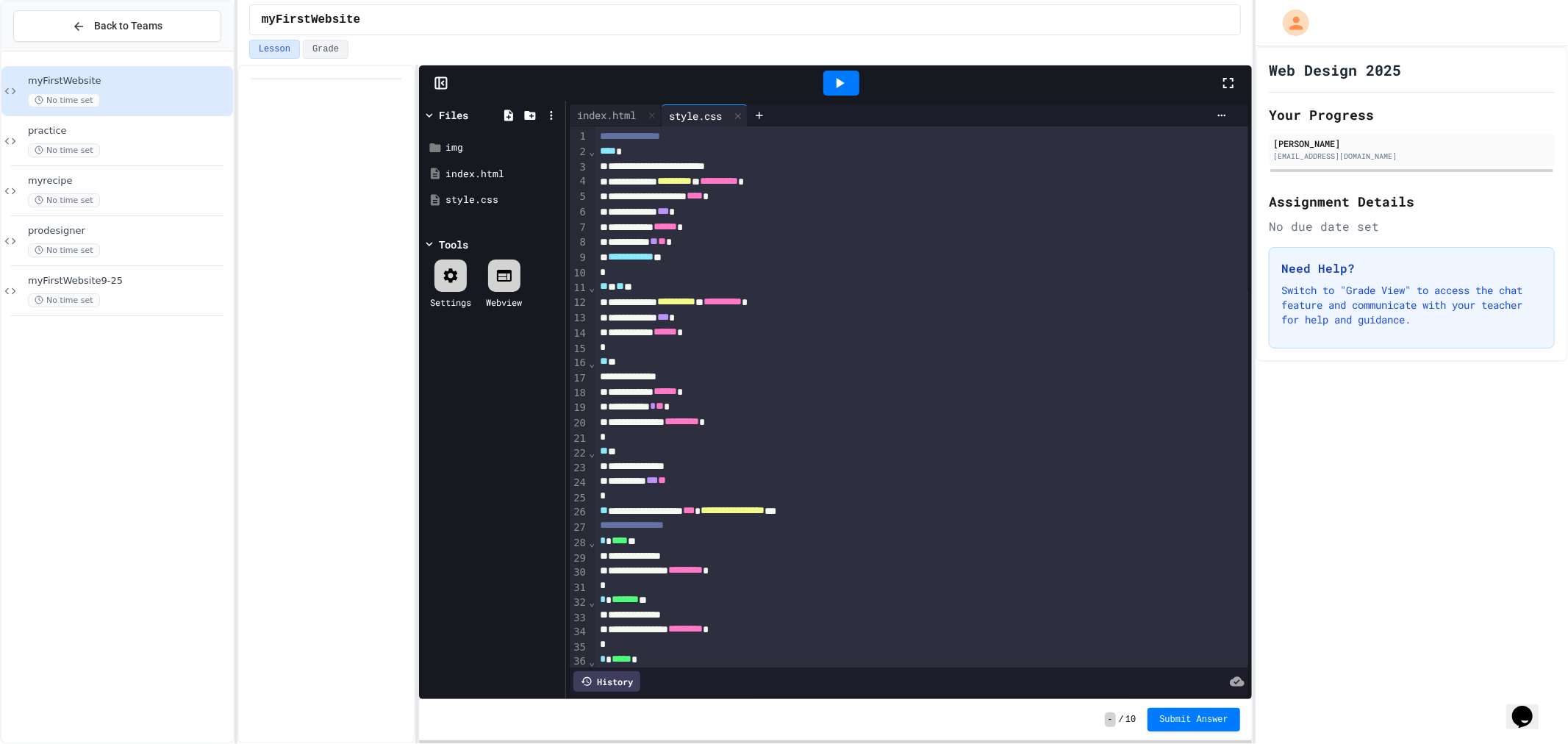
scroll to position [133, 0]
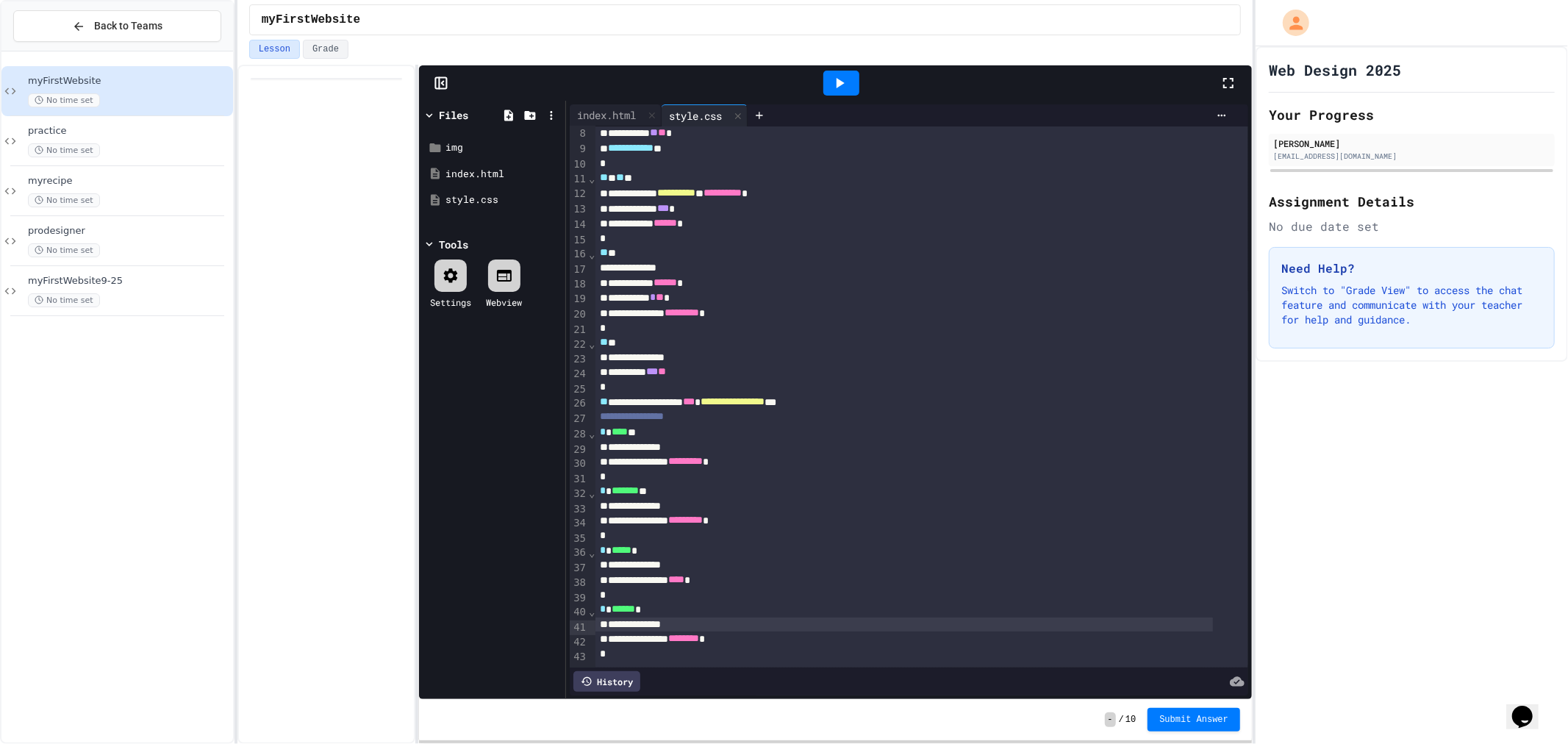
click at [680, 618] on div "**********" at bounding box center [904, 625] width 618 height 15
click at [461, 575] on div "Files img index.html style.css Tools Settings Webview" at bounding box center [493, 400] width 147 height 598
click at [699, 633] on span "********" at bounding box center [683, 638] width 31 height 10
click at [501, 555] on div "Files img index.html style.css Tools Settings Webview" at bounding box center [493, 400] width 147 height 598
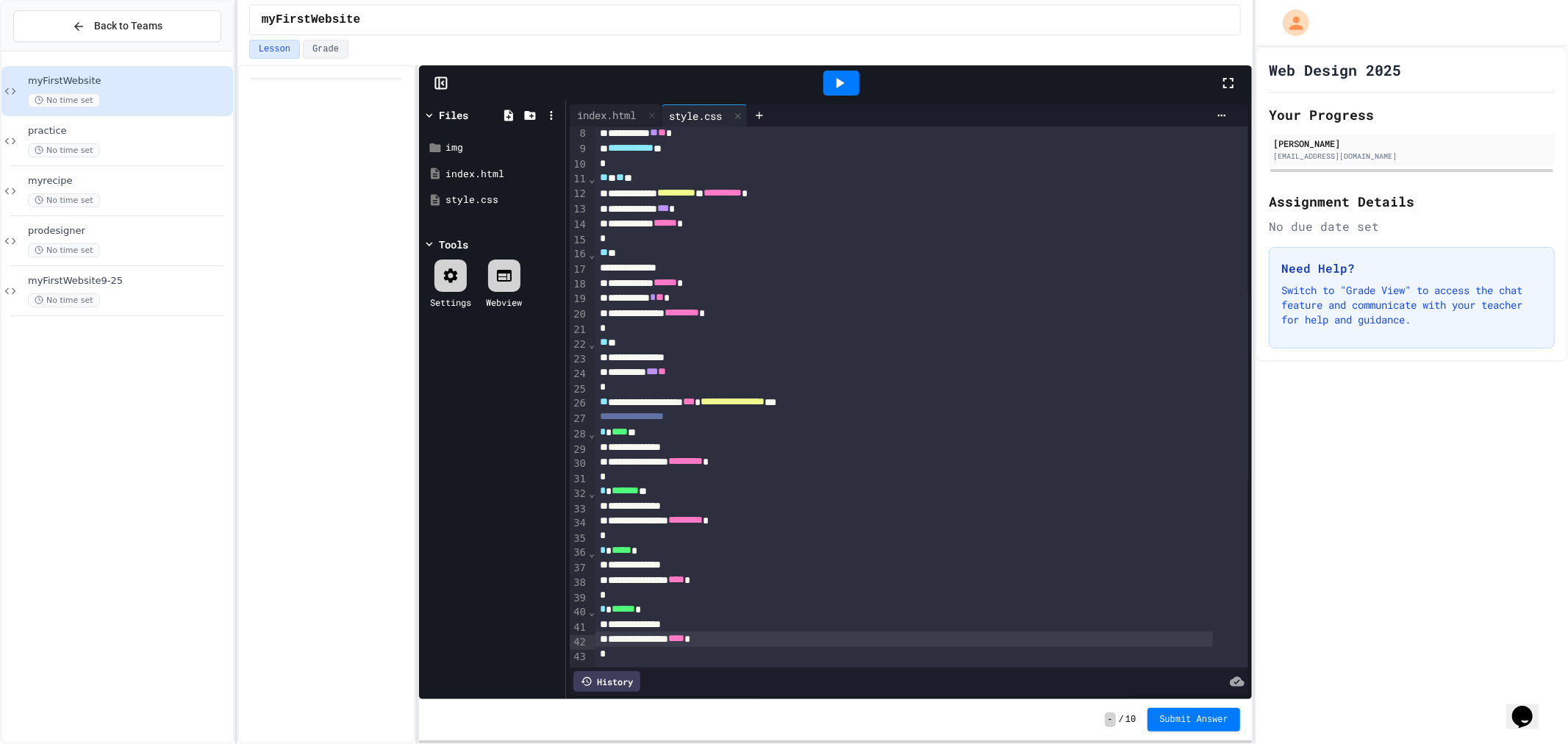
scroll to position [0, 0]
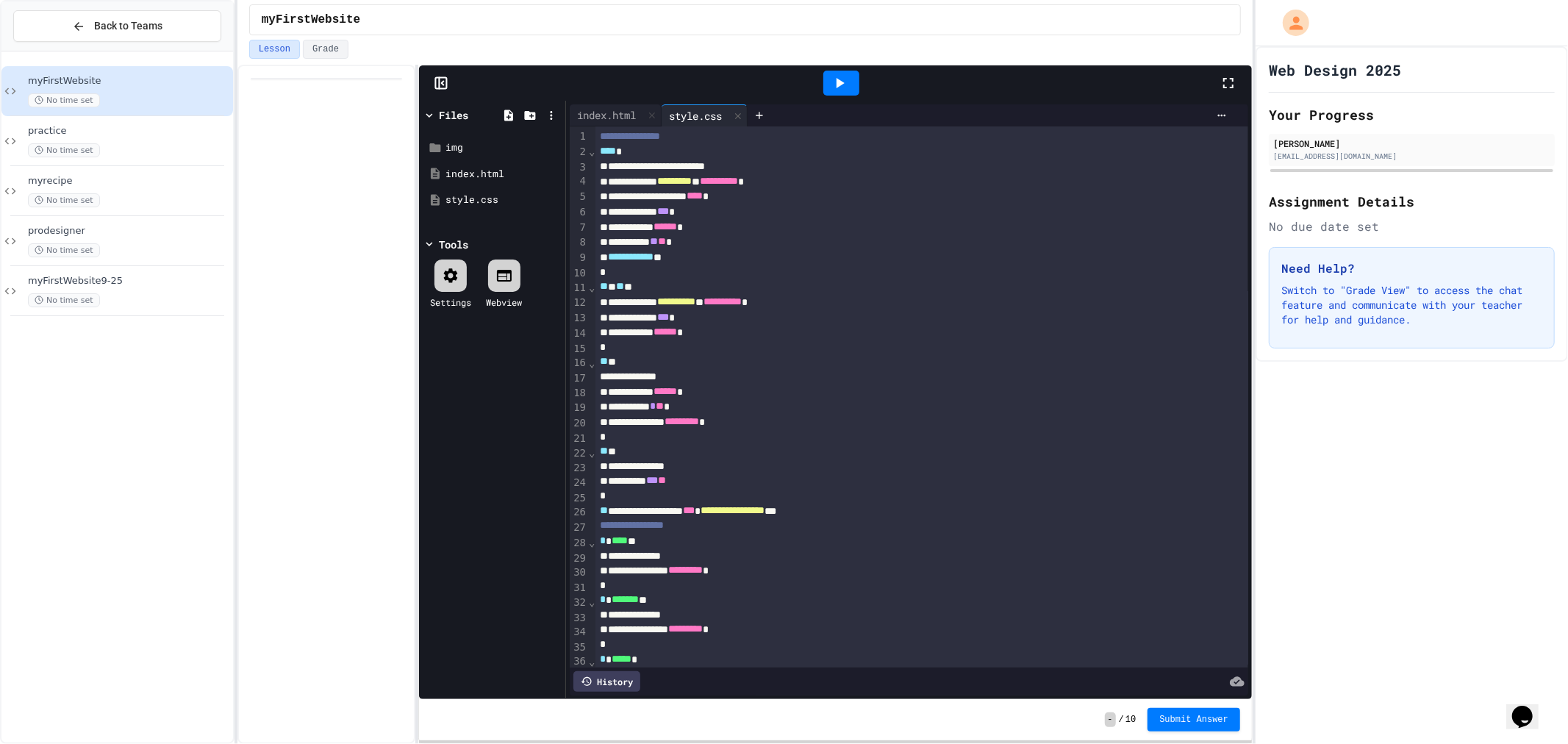
click at [723, 140] on div "**********" at bounding box center [921, 136] width 653 height 15
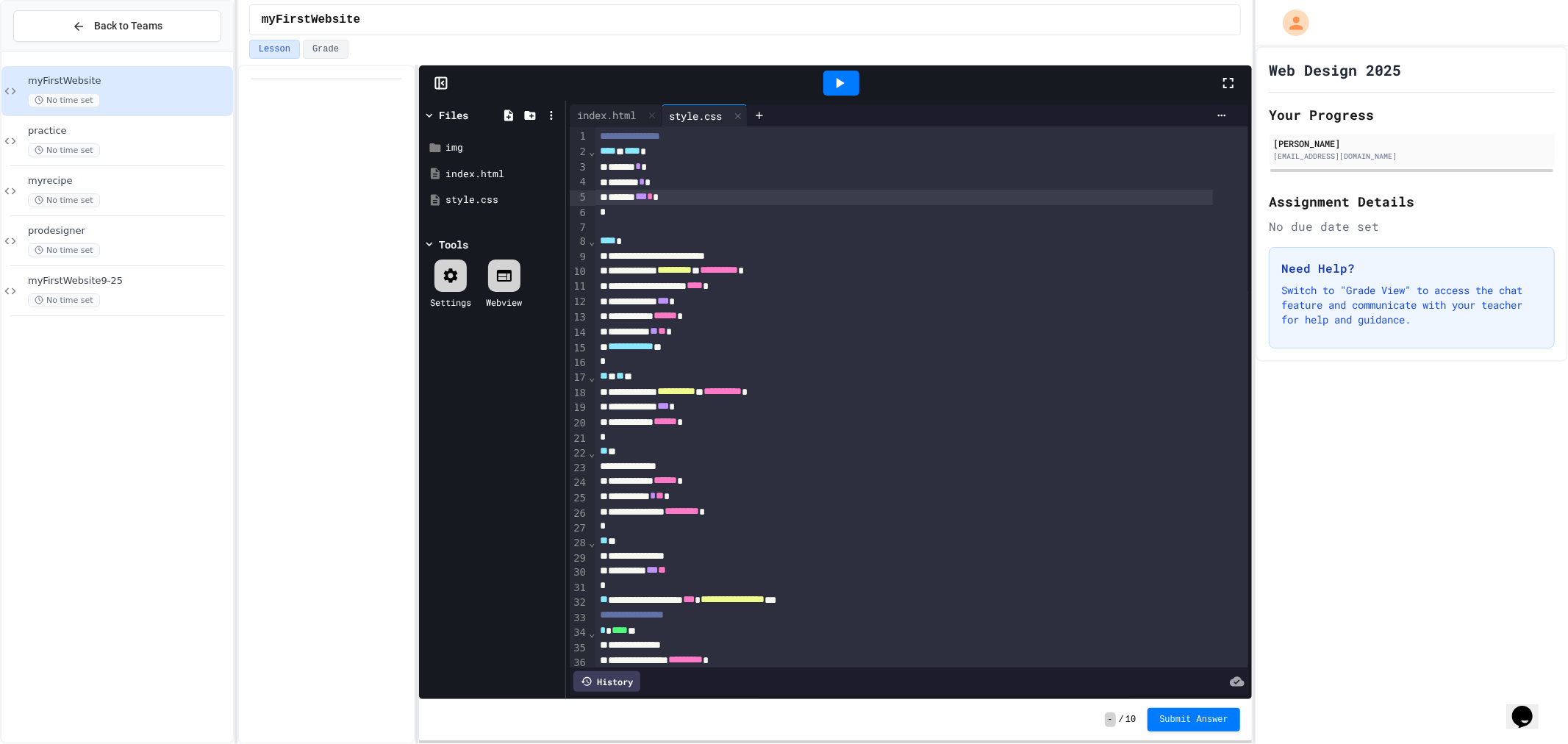
click at [863, 69] on div at bounding box center [841, 83] width 51 height 40
click at [842, 88] on icon at bounding box center [840, 83] width 18 height 18
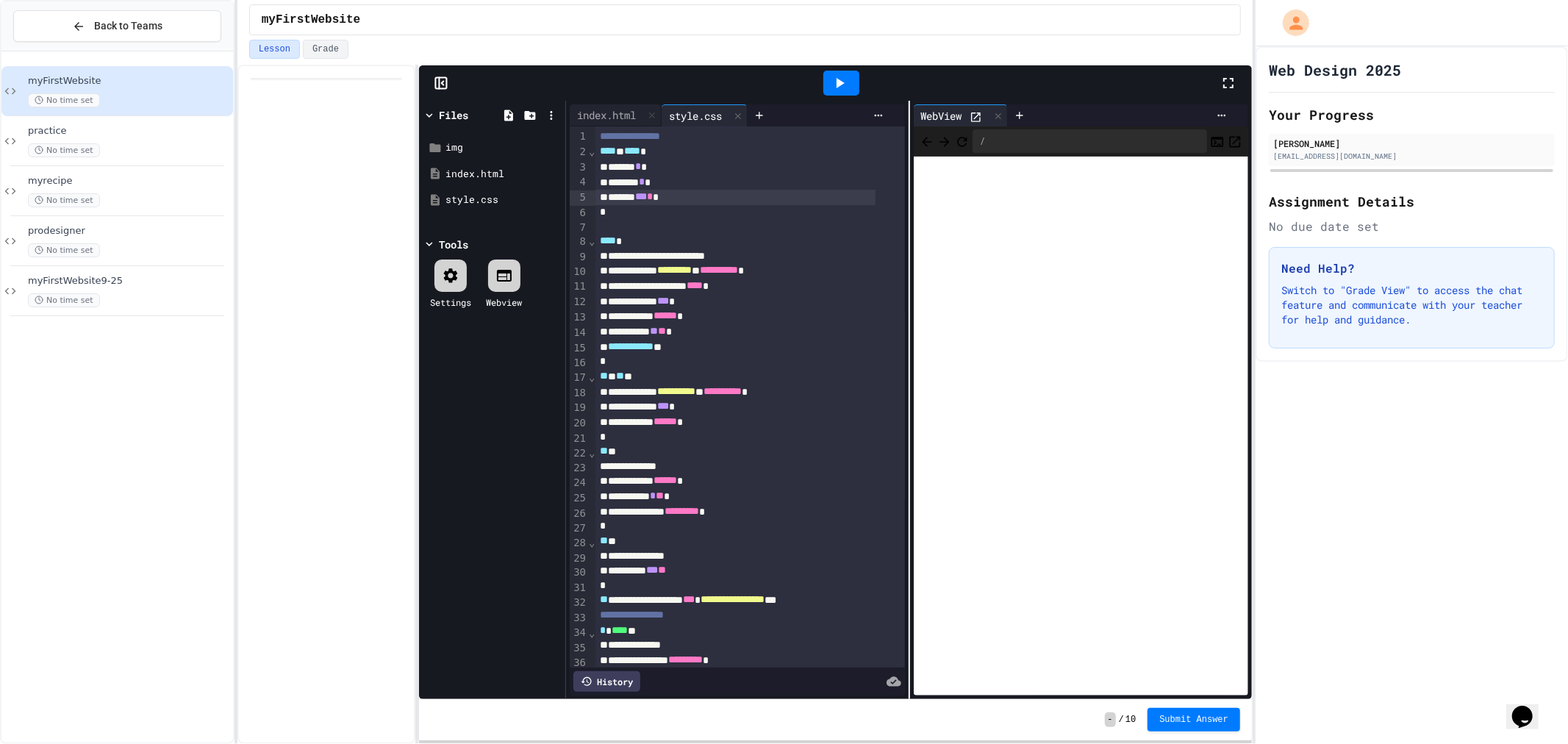
click at [971, 115] on icon at bounding box center [976, 117] width 13 height 13
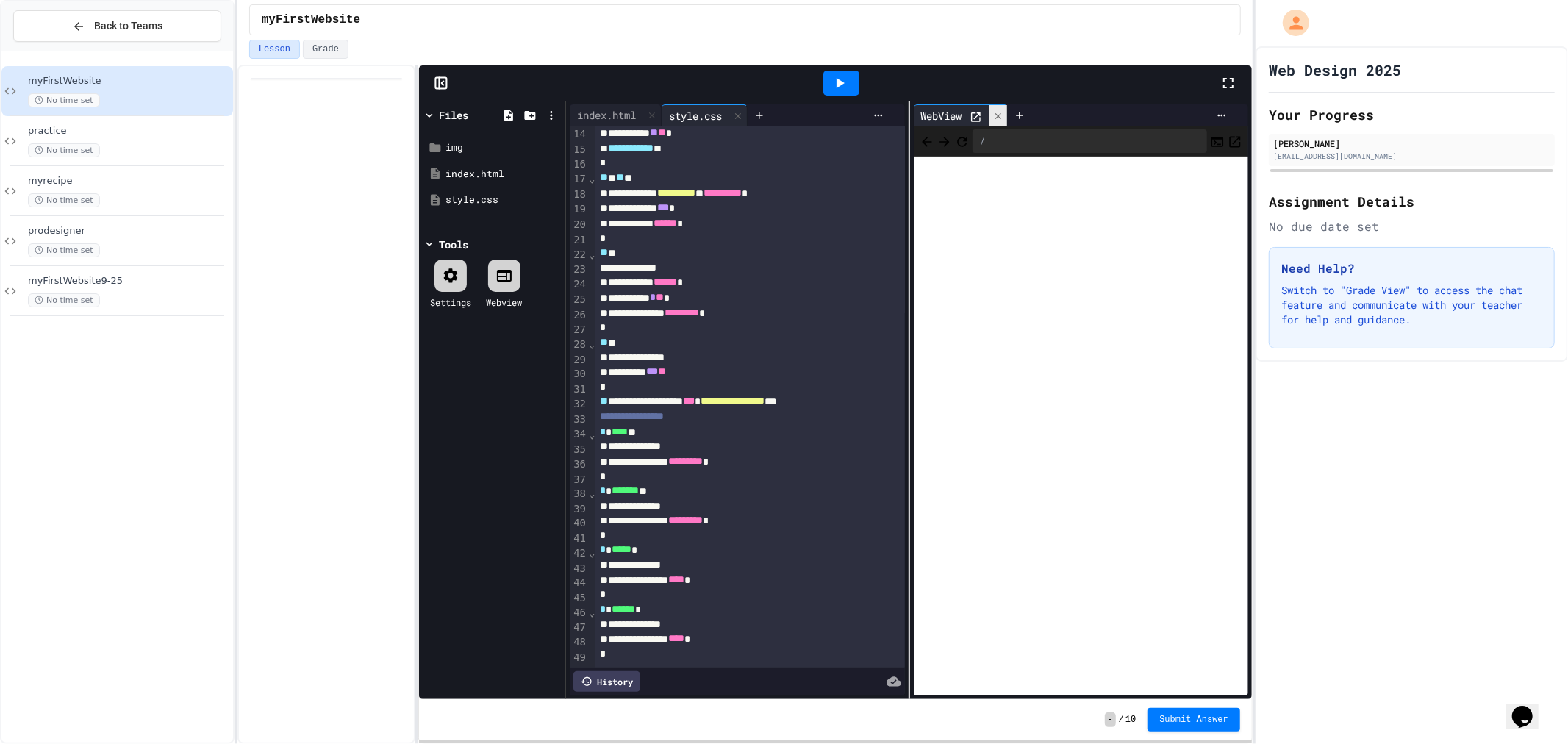
click at [996, 107] on div at bounding box center [999, 115] width 18 height 21
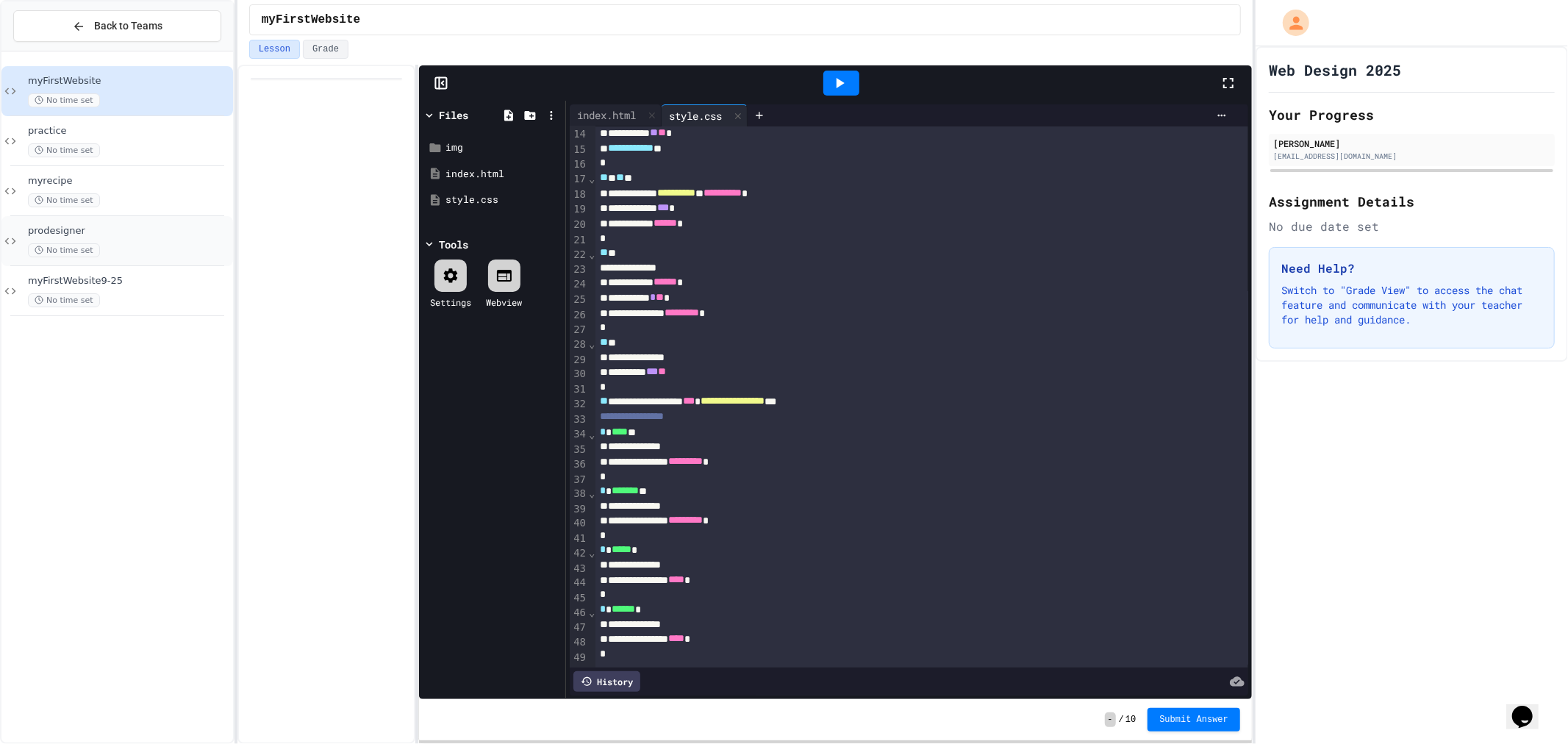
click at [194, 243] on div "No time set" at bounding box center [129, 250] width 202 height 14
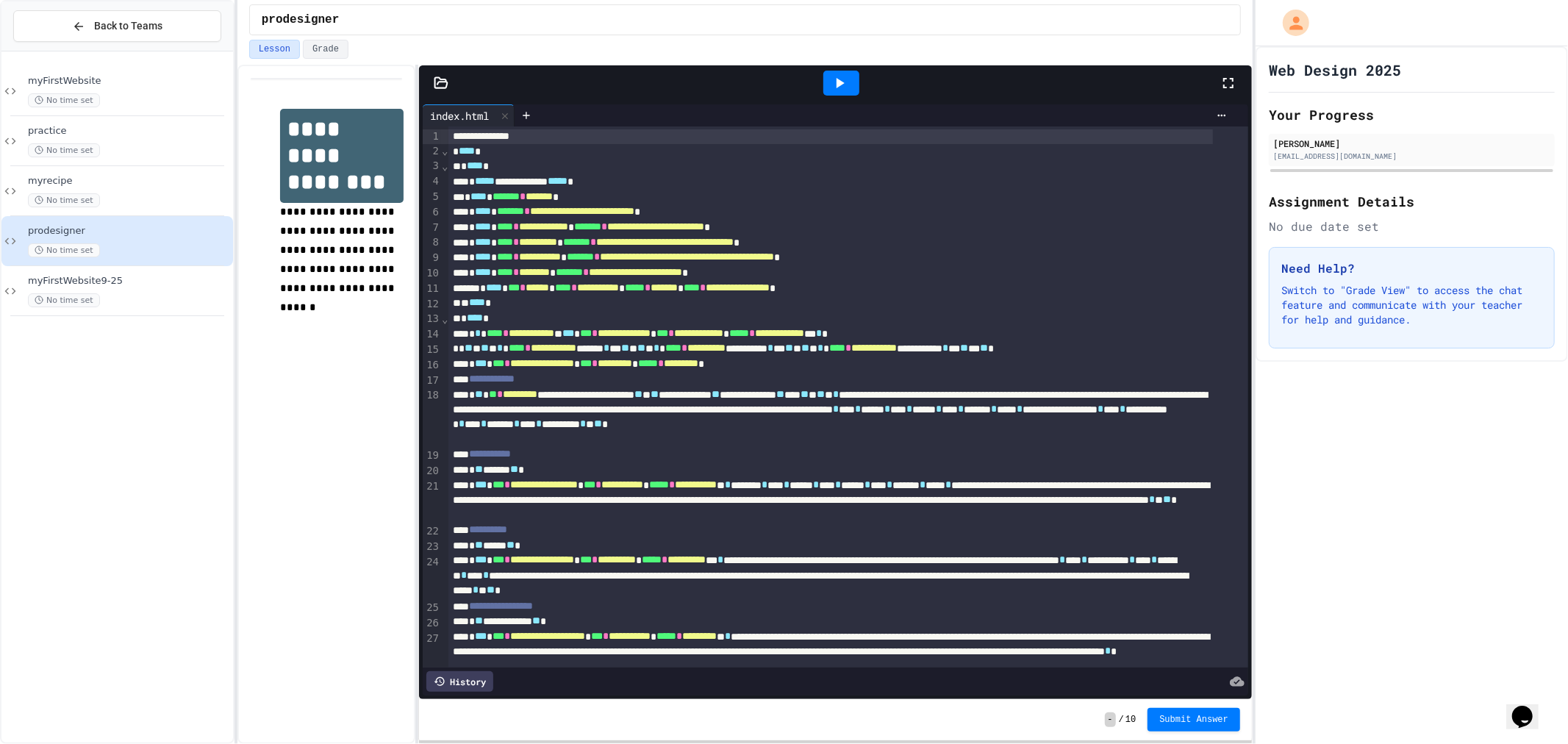
scroll to position [398, 0]
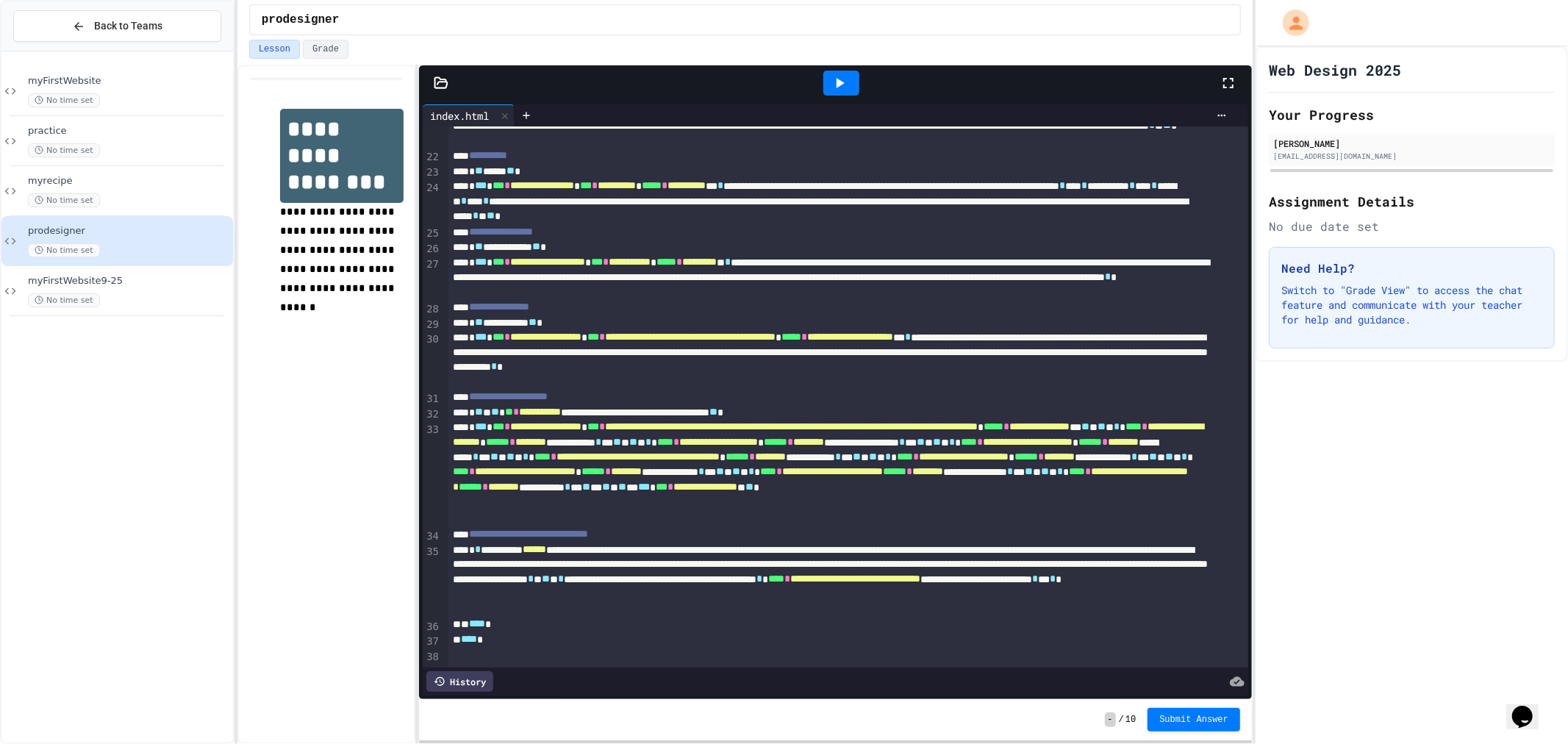
click at [829, 86] on div at bounding box center [841, 82] width 36 height 25
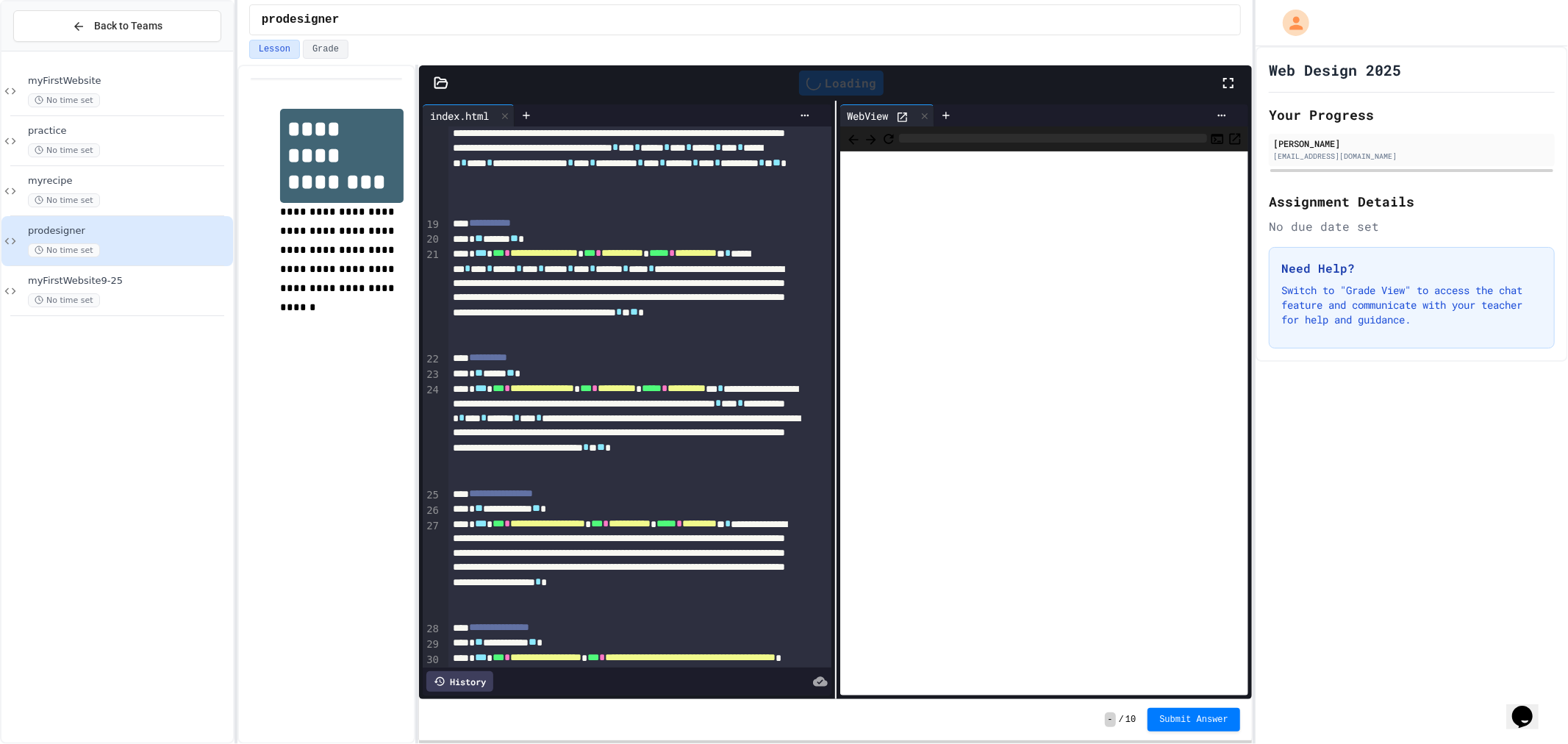
scroll to position [623, 0]
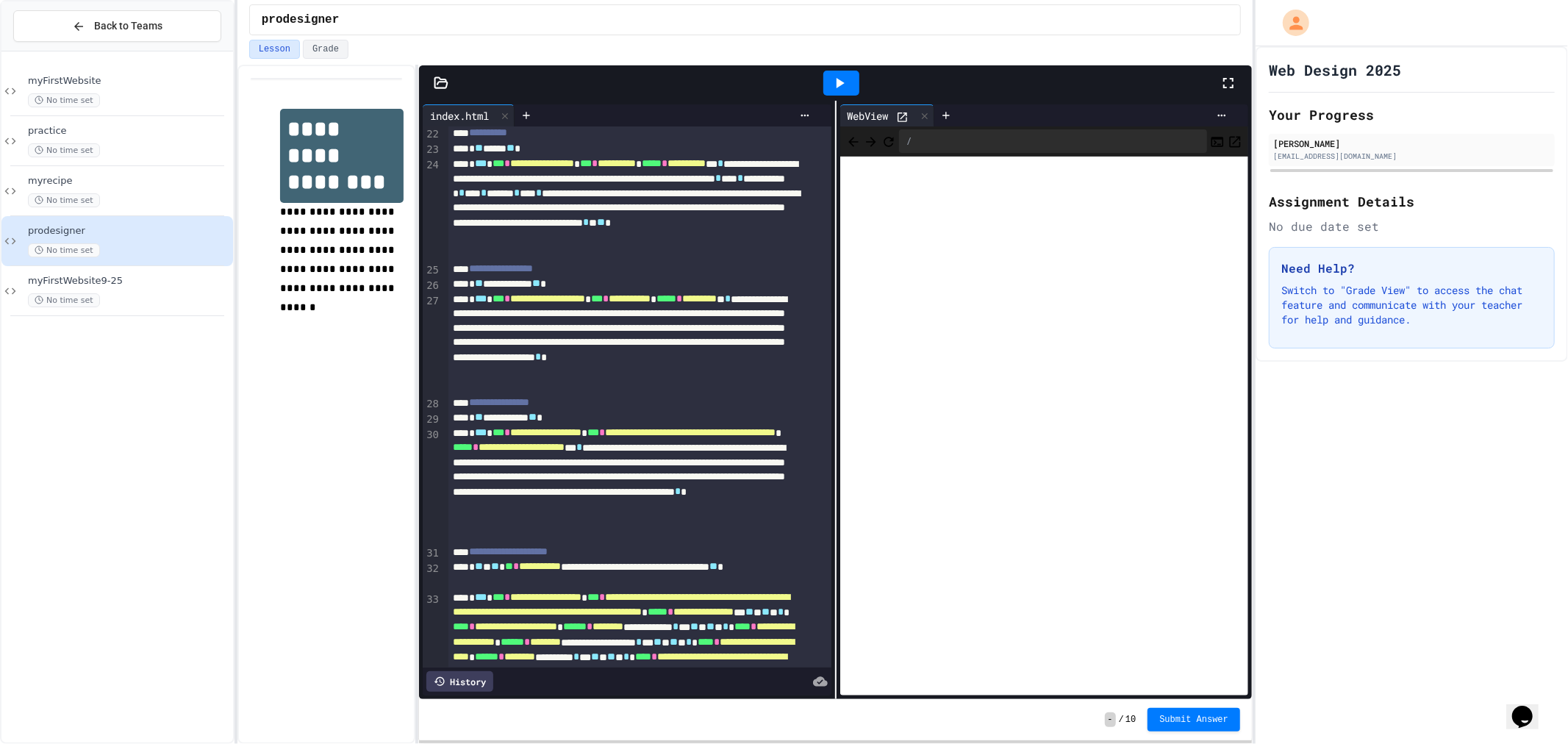
click at [899, 114] on icon at bounding box center [903, 117] width 13 height 13
click at [920, 115] on icon at bounding box center [924, 116] width 10 height 10
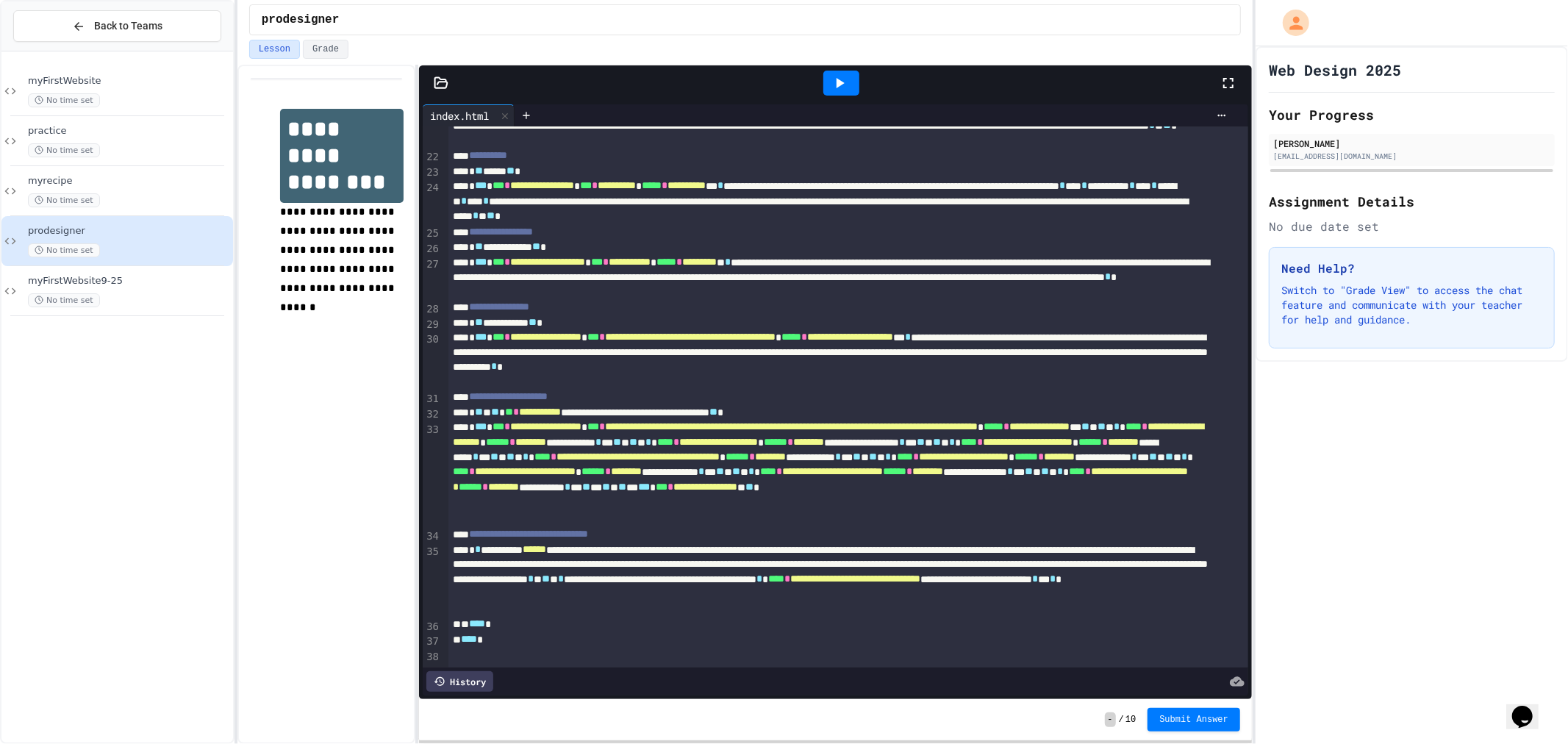
scroll to position [398, 0]
